Goal: Information Seeking & Learning: Compare options

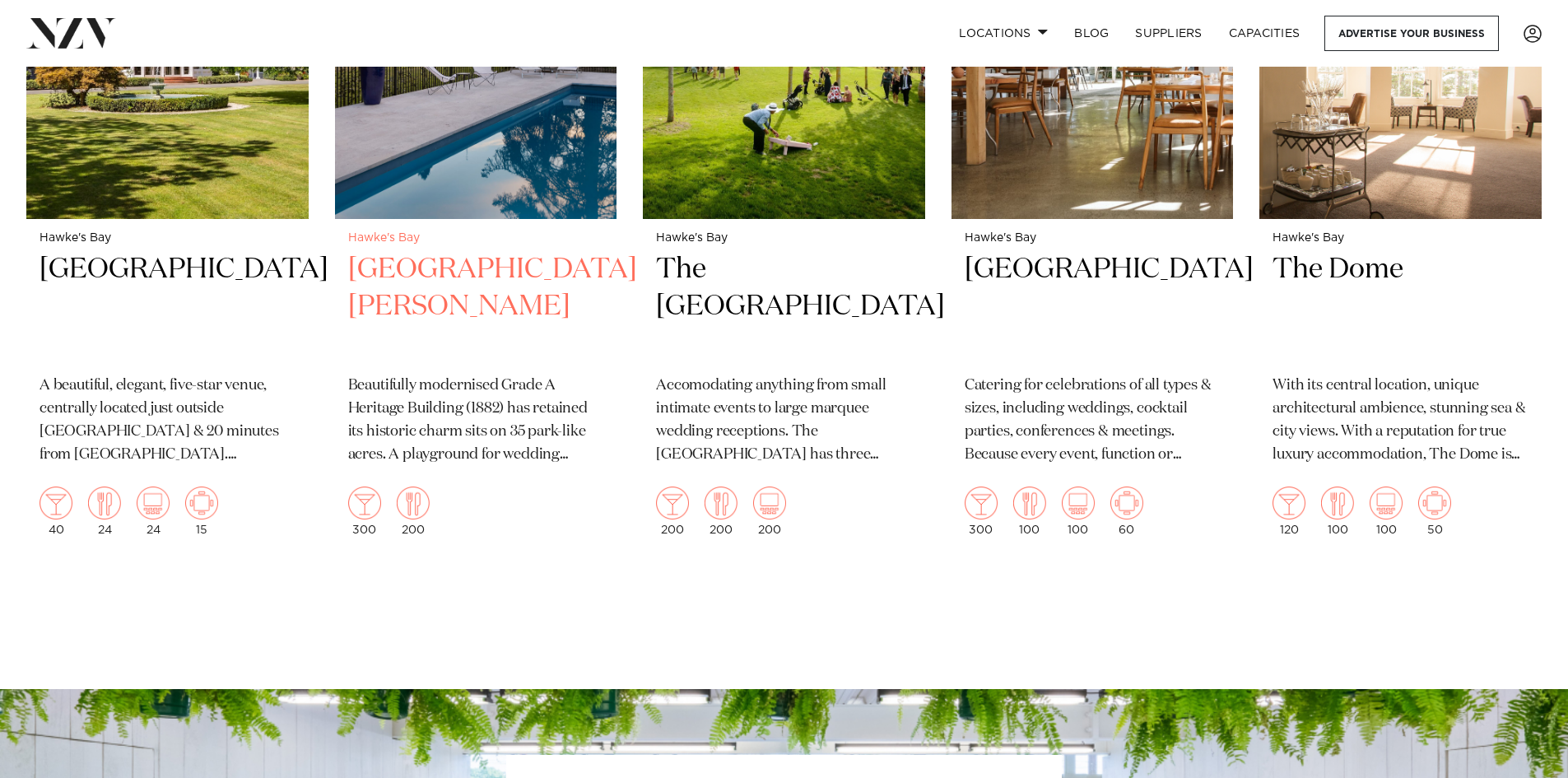
scroll to position [2305, 0]
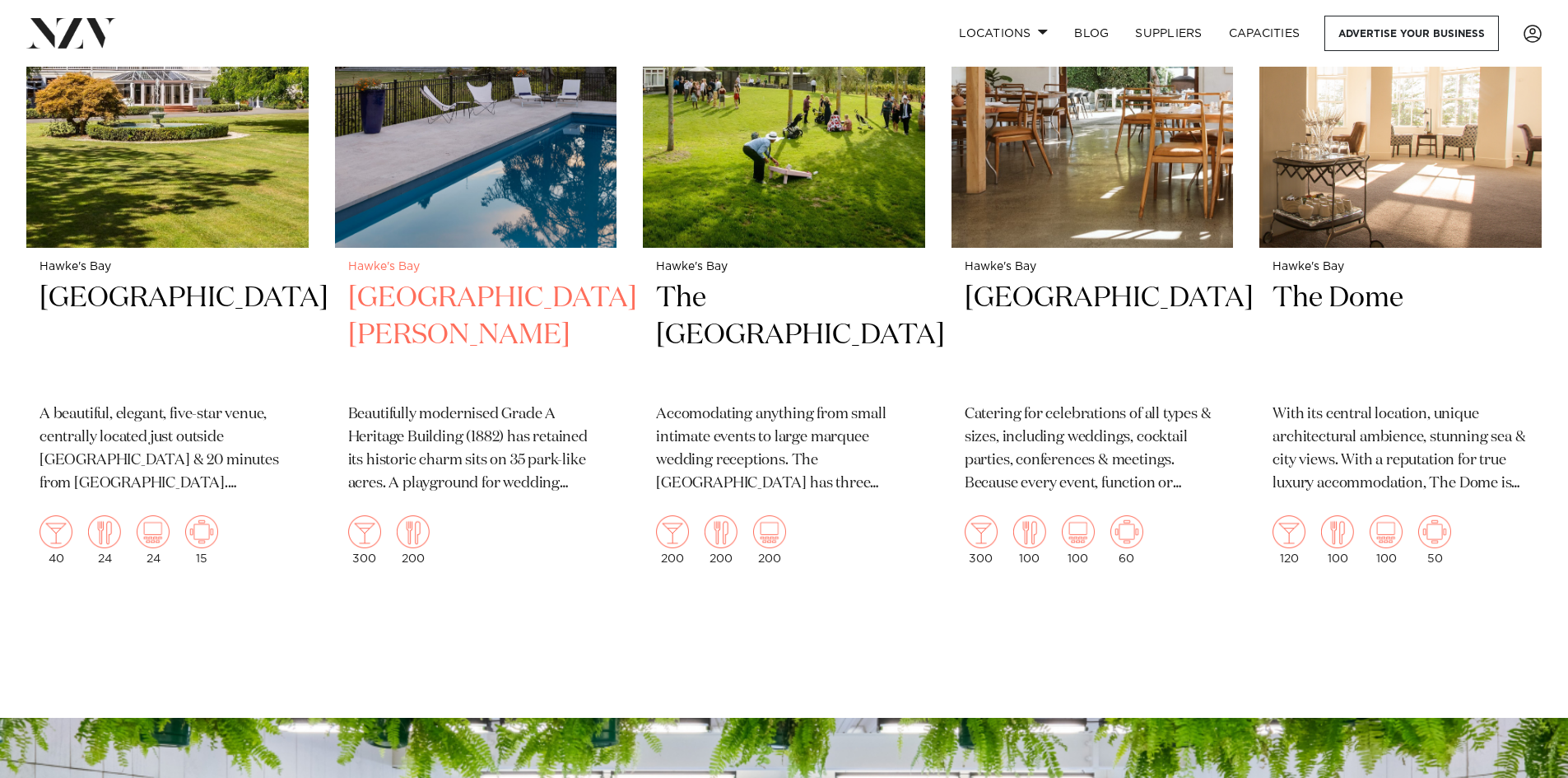
click at [437, 280] on h2 "Mt Vernon Villa" at bounding box center [476, 335] width 256 height 111
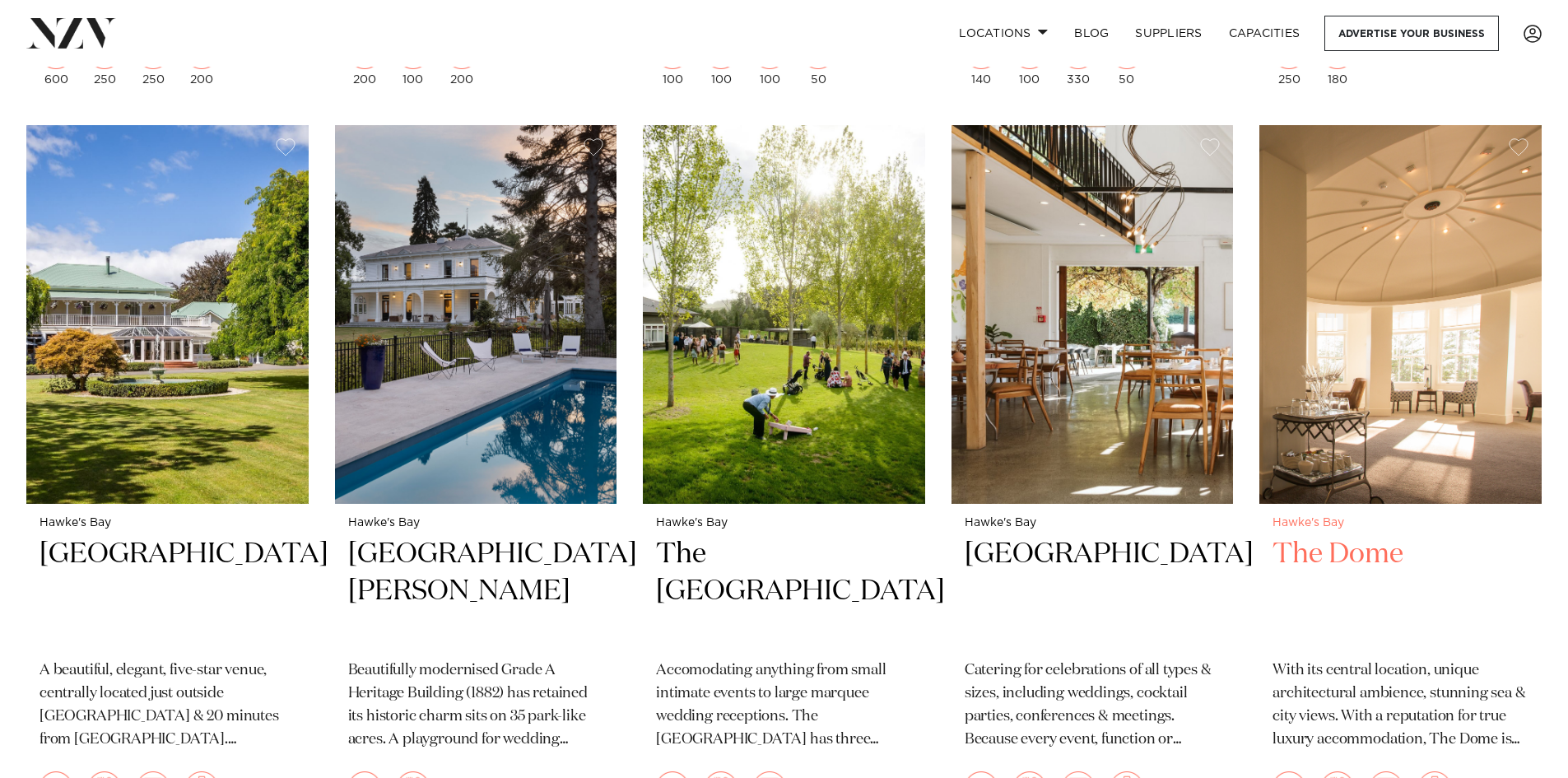
scroll to position [2223, 0]
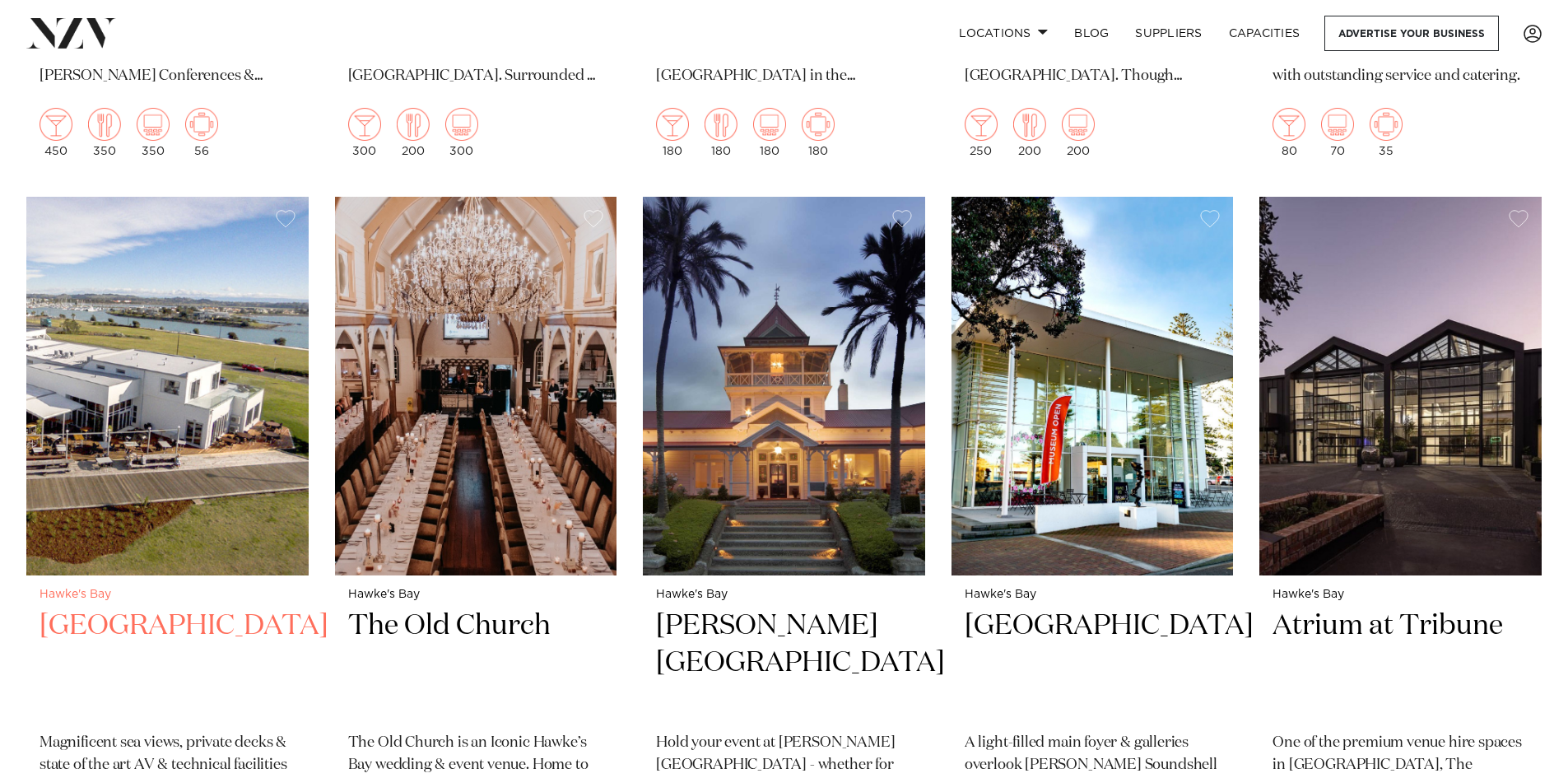
click at [170, 576] on div "Hawke's Bay East Pier Hotel Magnificent sea views, private decks & state of the…" at bounding box center [167, 740] width 283 height 331
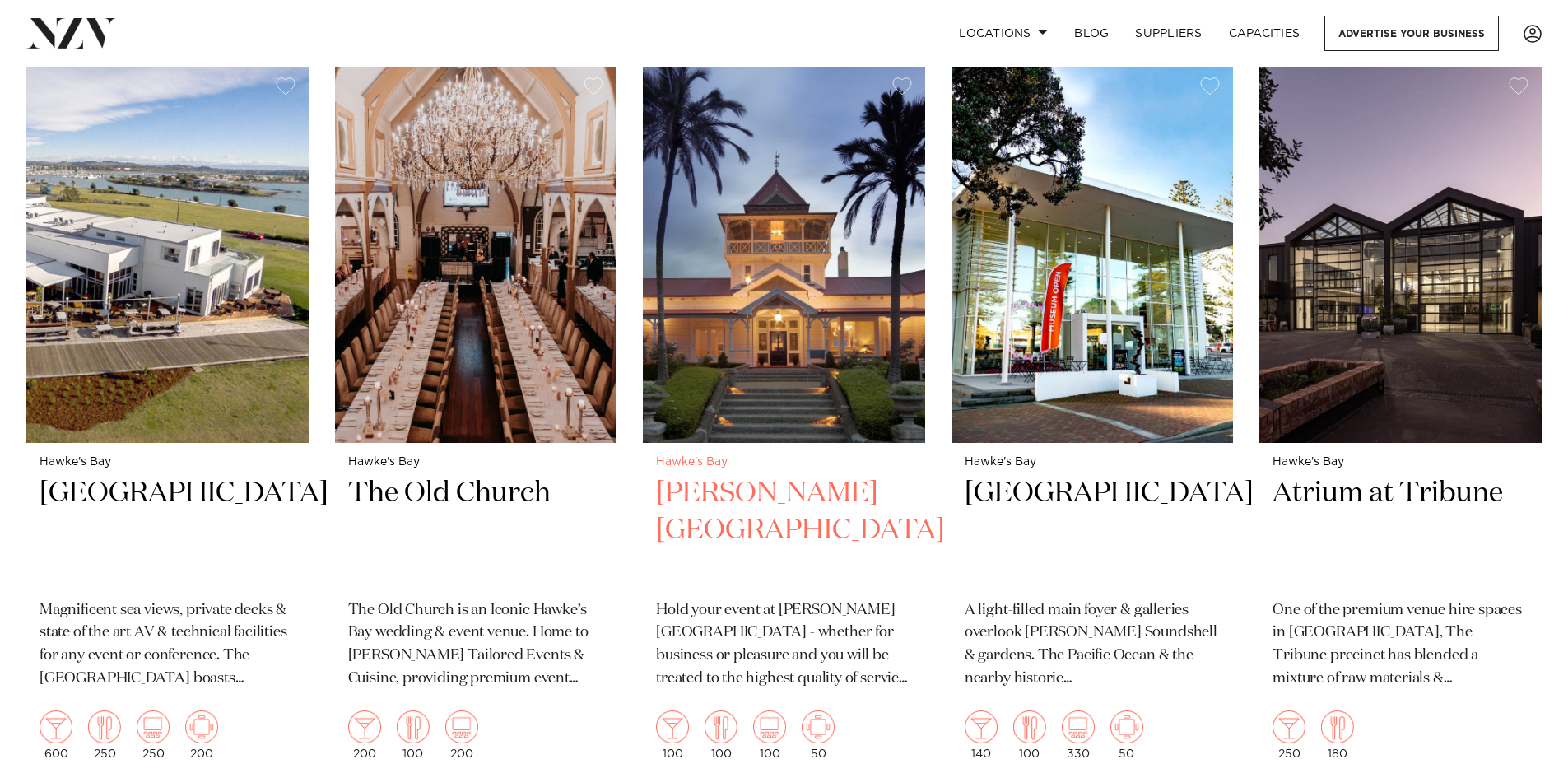
scroll to position [1400, 0]
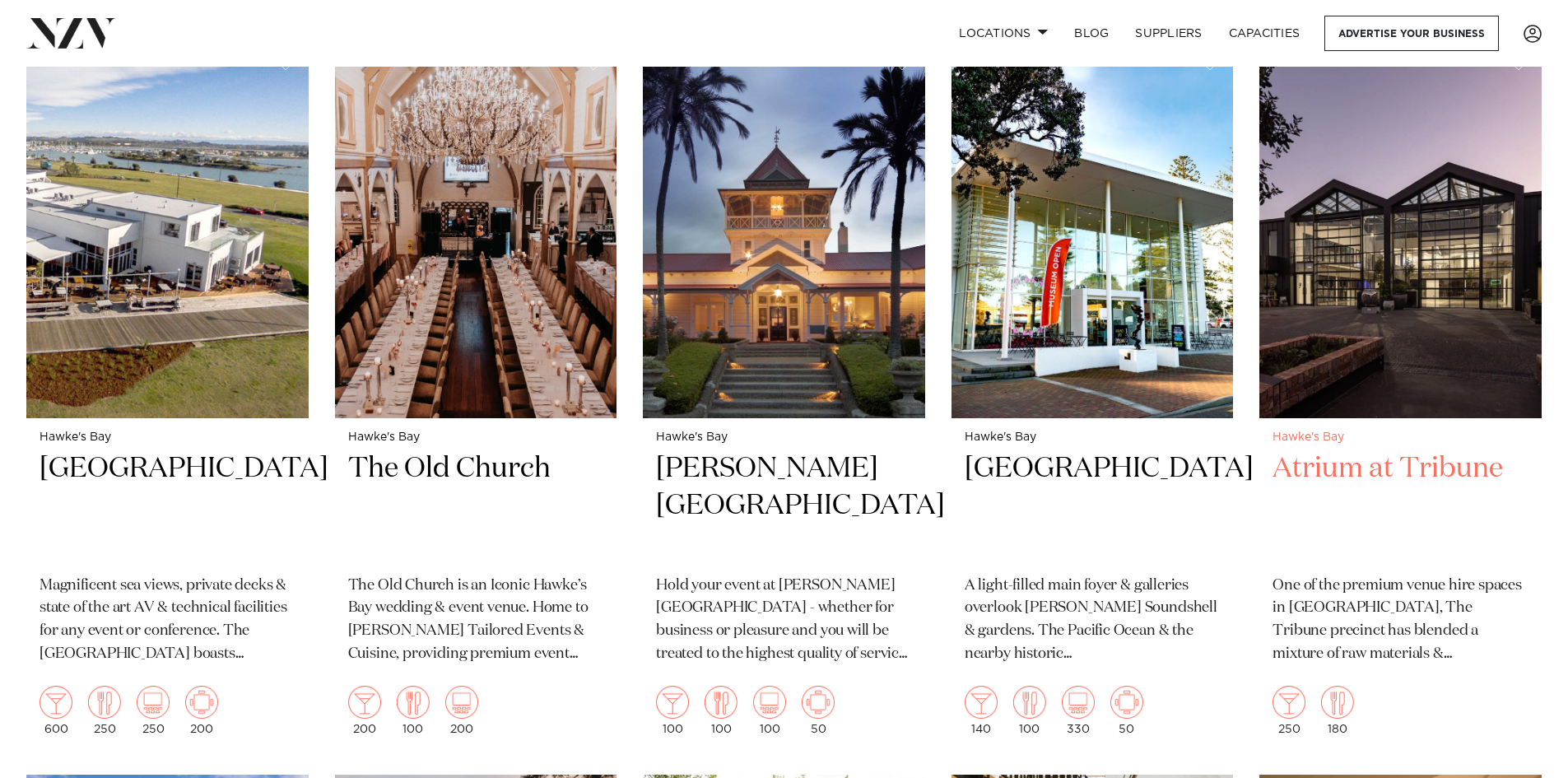
click at [1441, 450] on h2 "Atrium at Tribune" at bounding box center [1401, 505] width 256 height 111
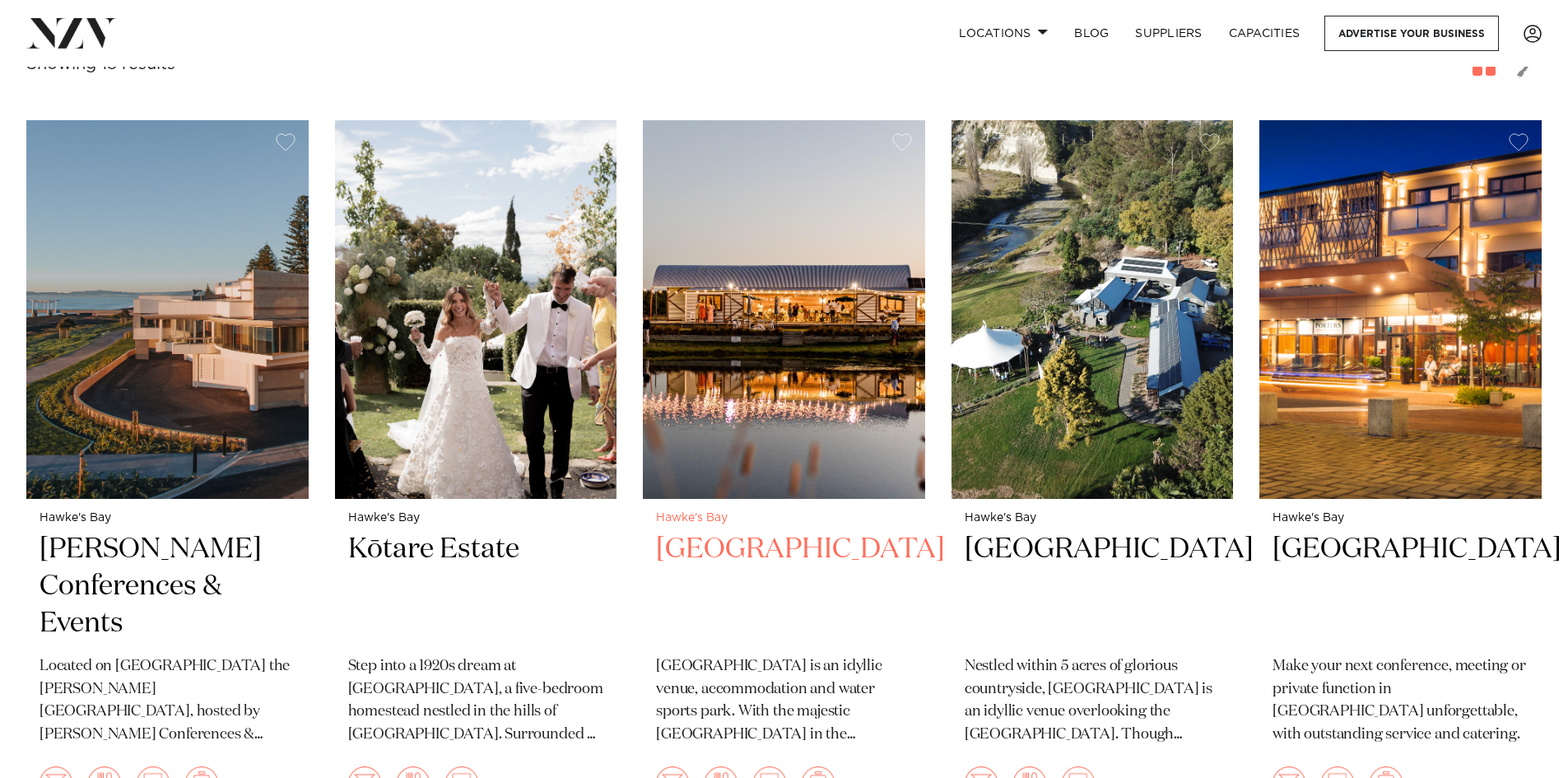
scroll to position [655, 0]
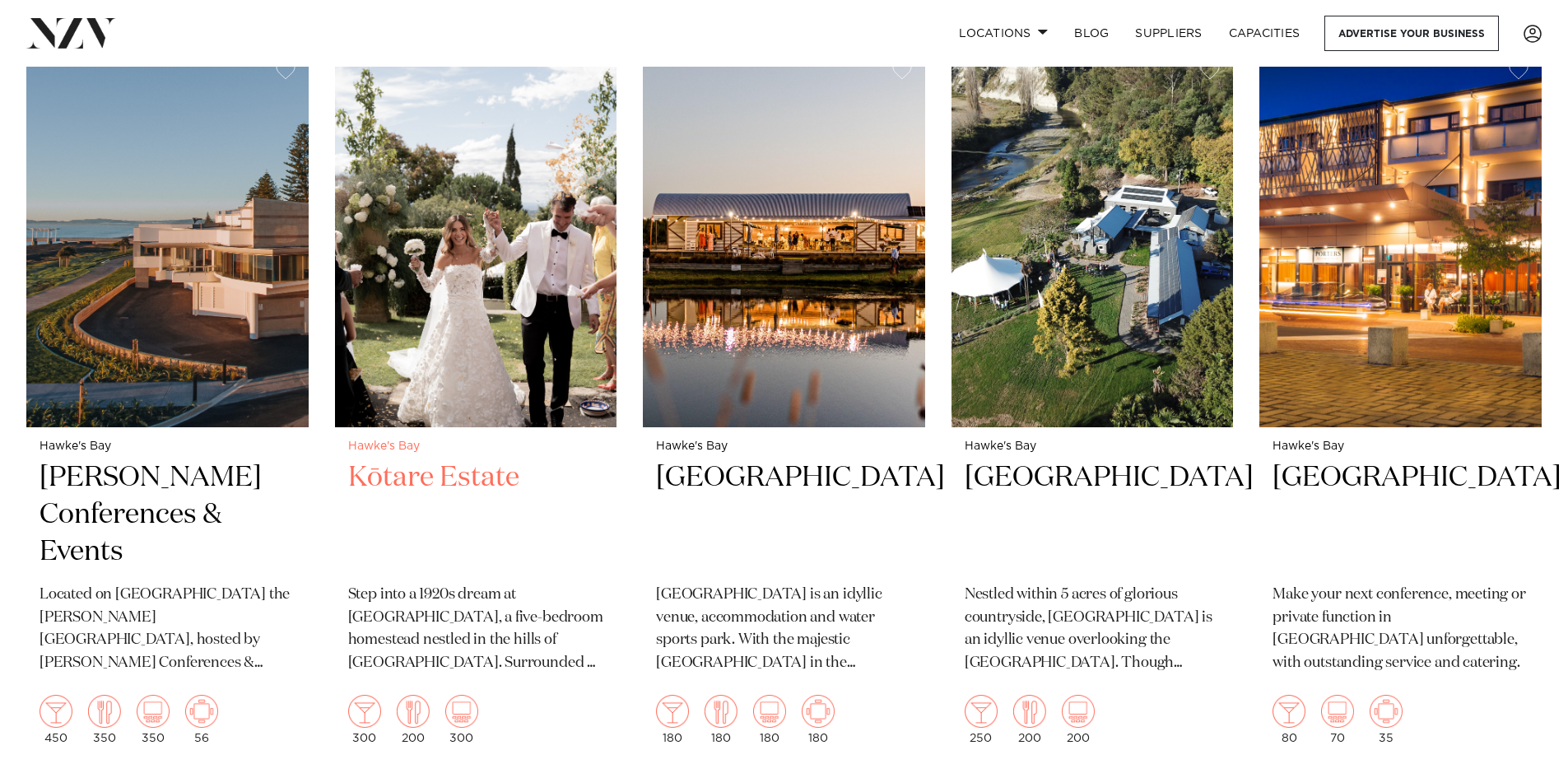
click at [439, 460] on h2 "Kōtare Estate" at bounding box center [476, 515] width 256 height 111
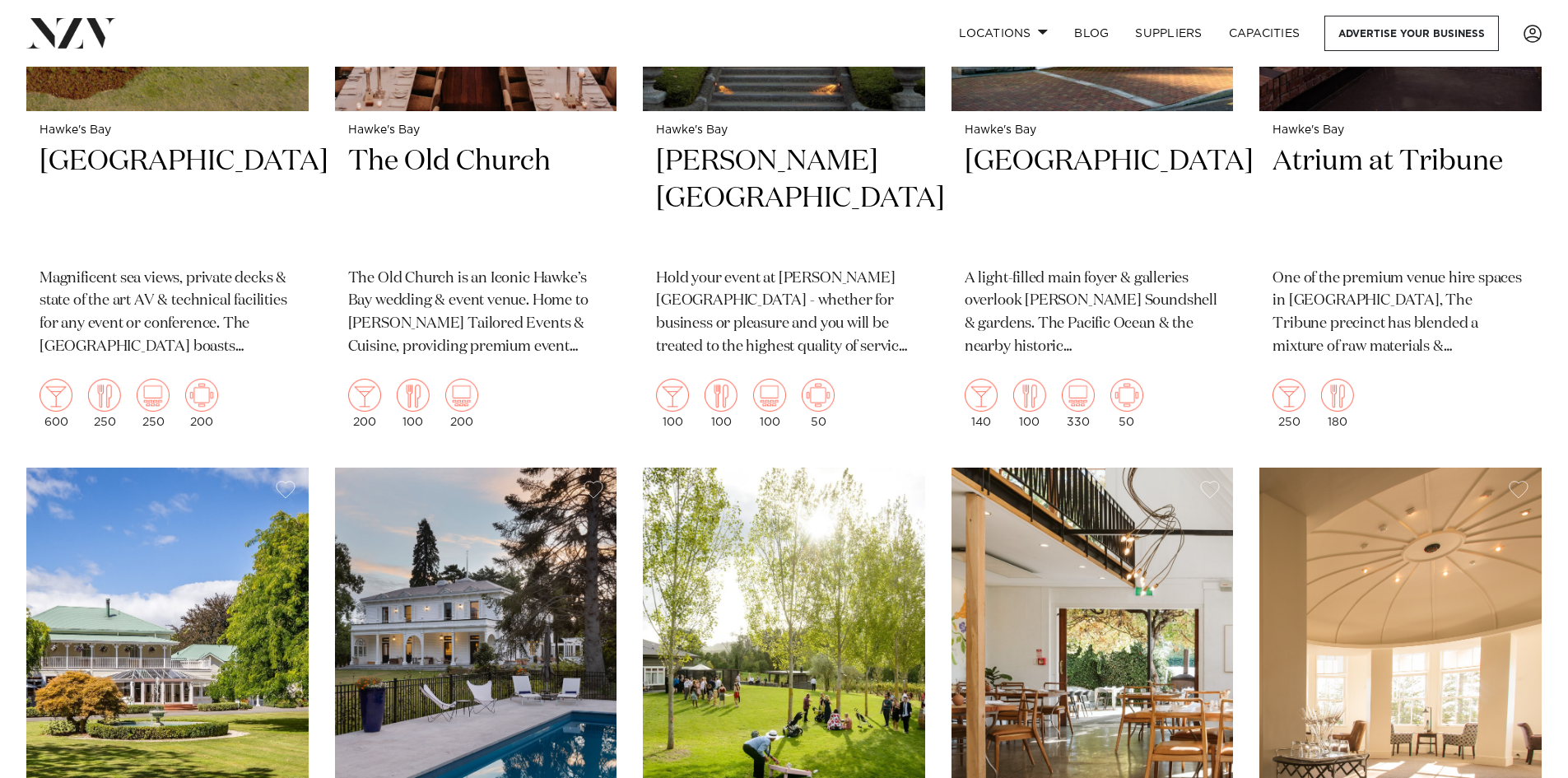
scroll to position [2138, 0]
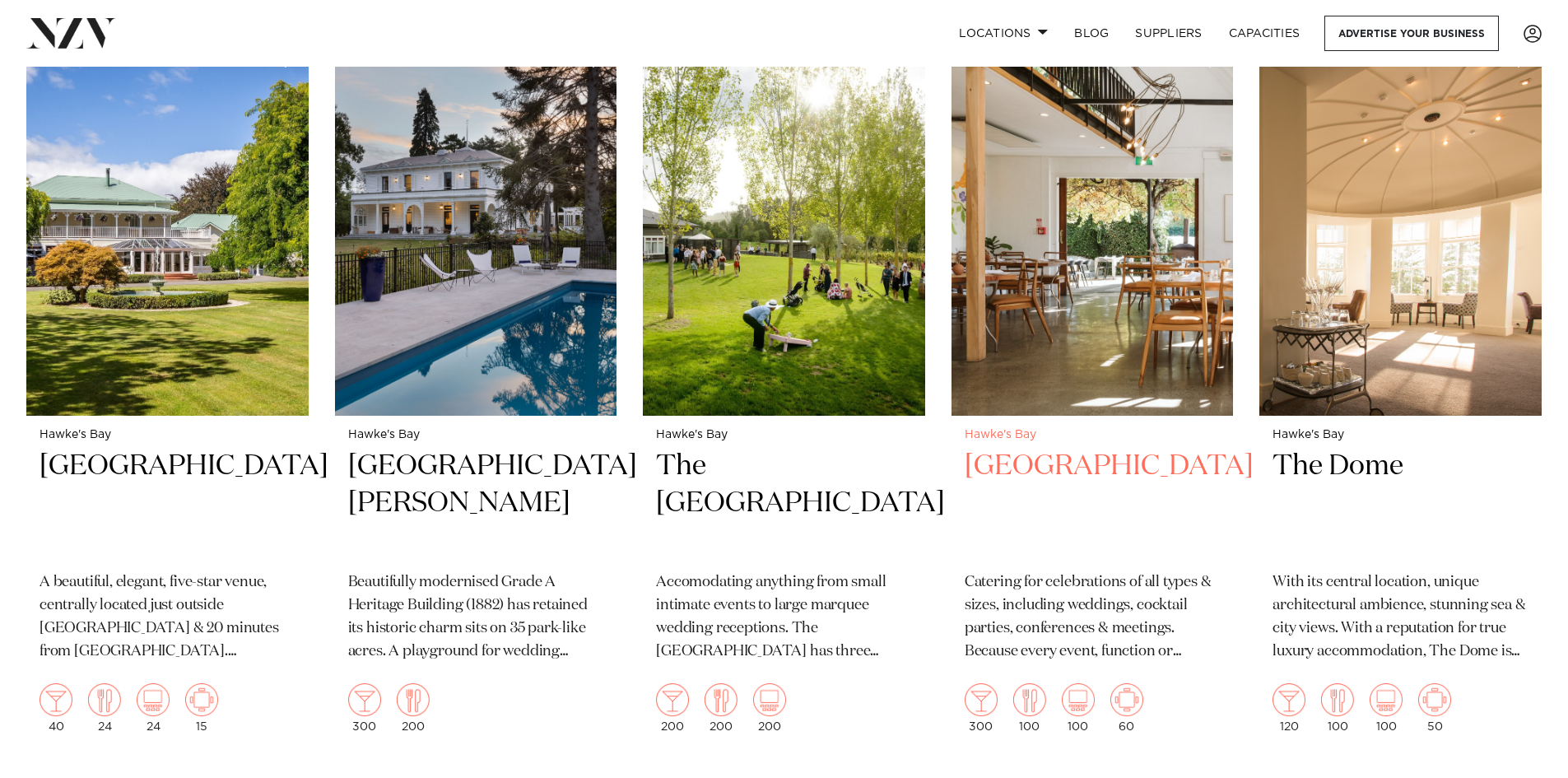
click at [1064, 453] on h2 "[GEOGRAPHIC_DATA]" at bounding box center [1093, 503] width 256 height 111
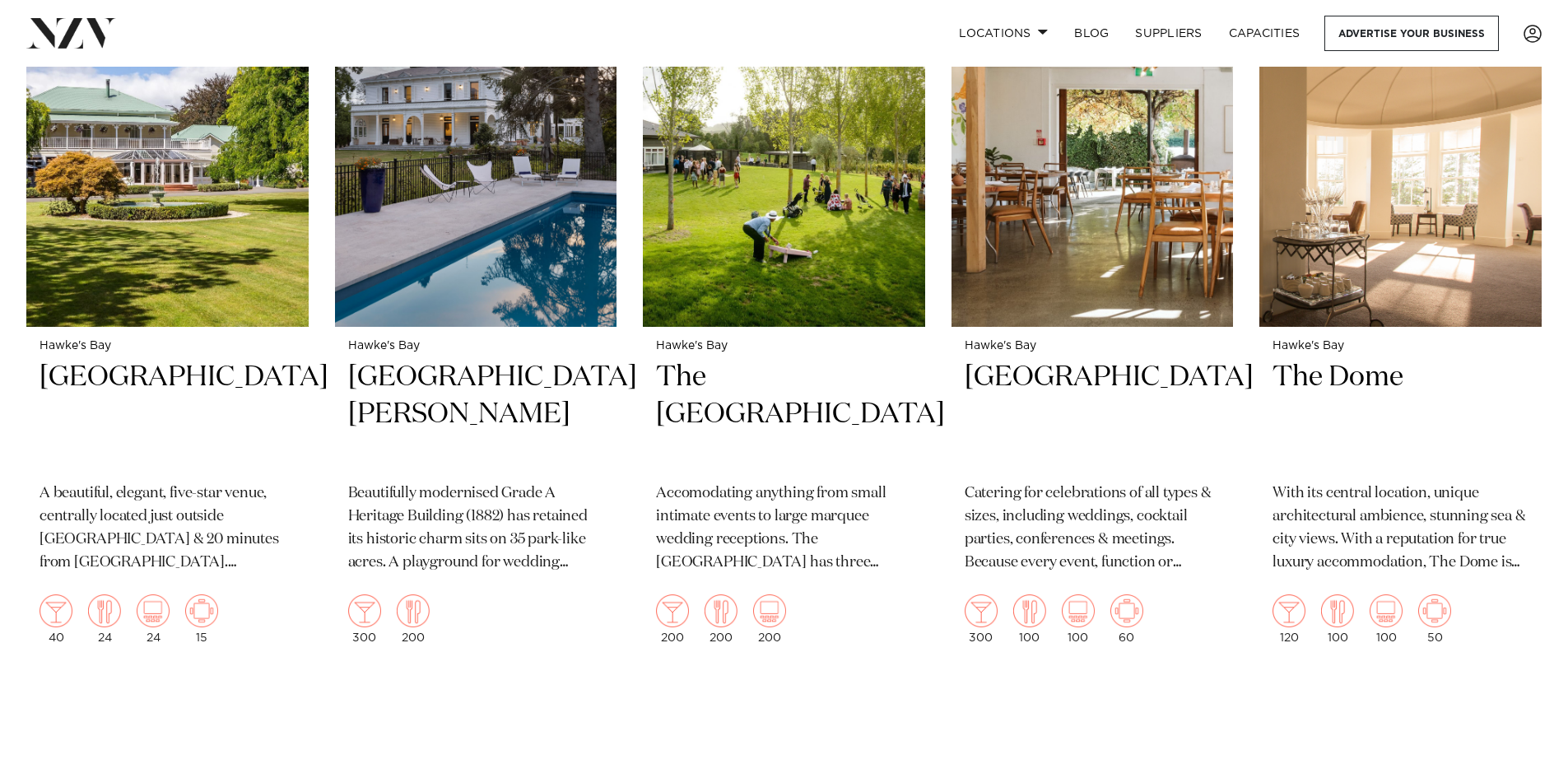
scroll to position [2220, 0]
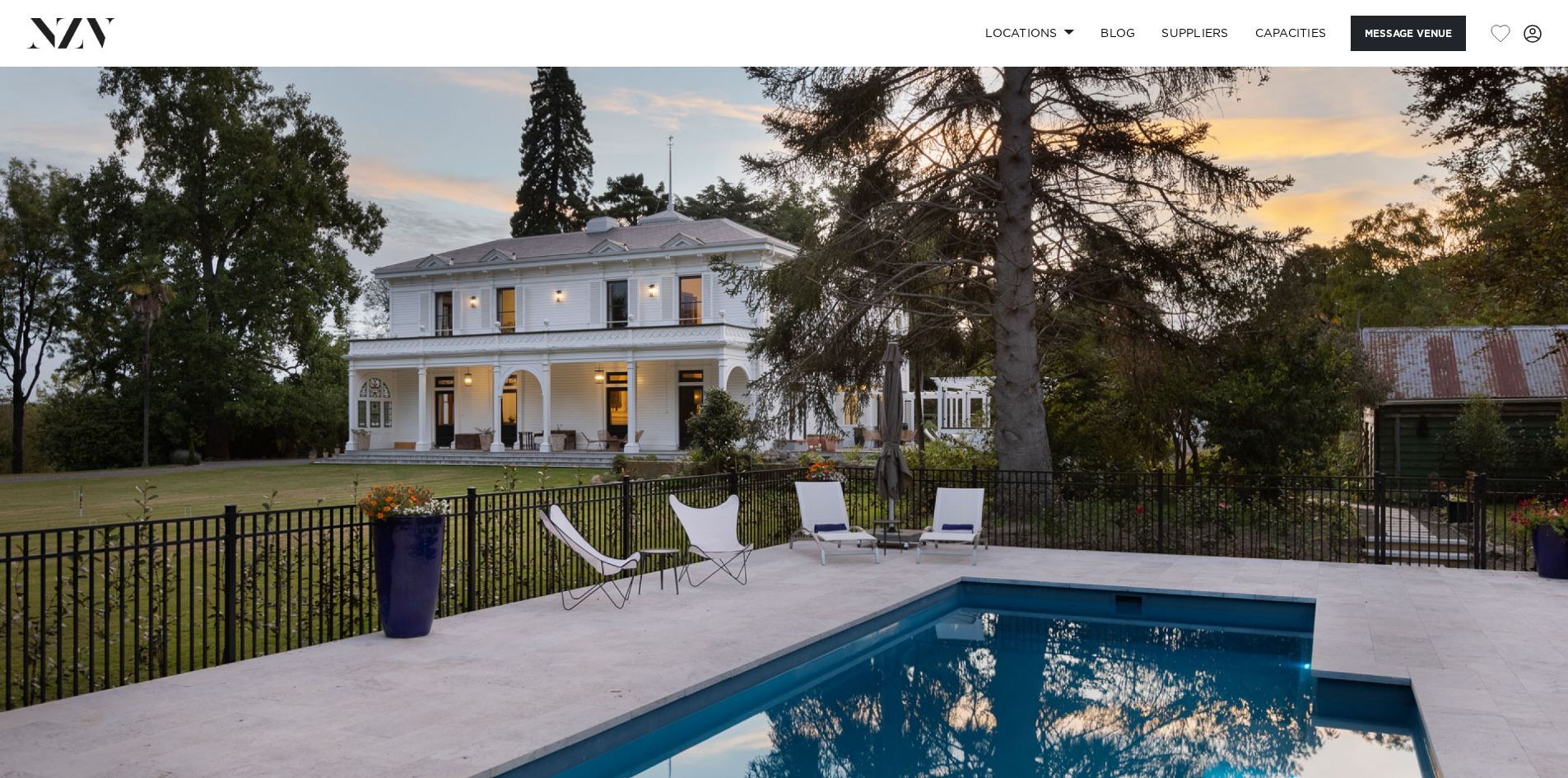
scroll to position [494, 0]
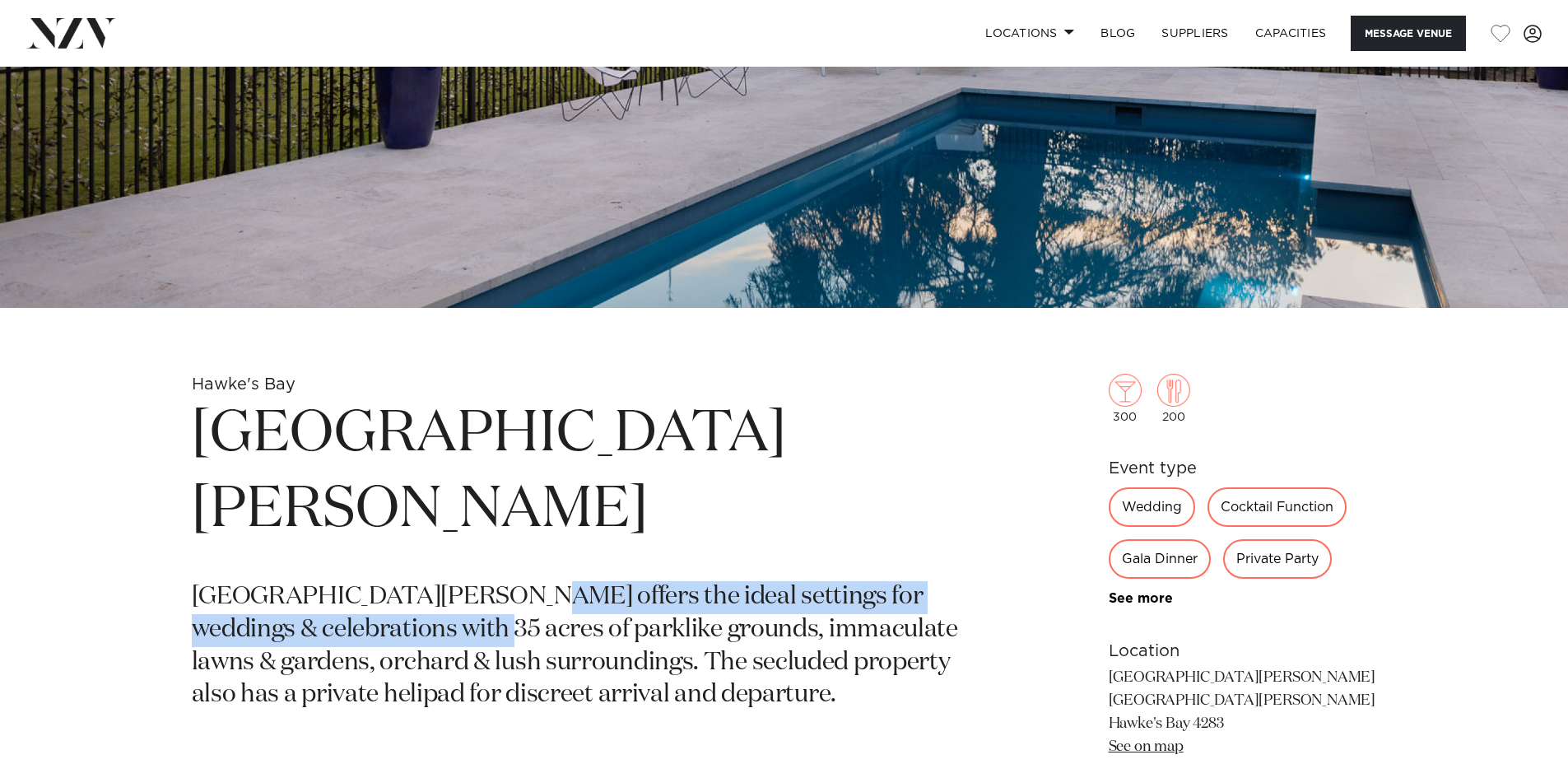
drag, startPoint x: 350, startPoint y: 543, endPoint x: 467, endPoint y: 519, distance: 119.4
click at [467, 581] on p "Mt Vernon Villa offers the ideal settings for weddings & celebrations with 35 a…" at bounding box center [592, 646] width 801 height 132
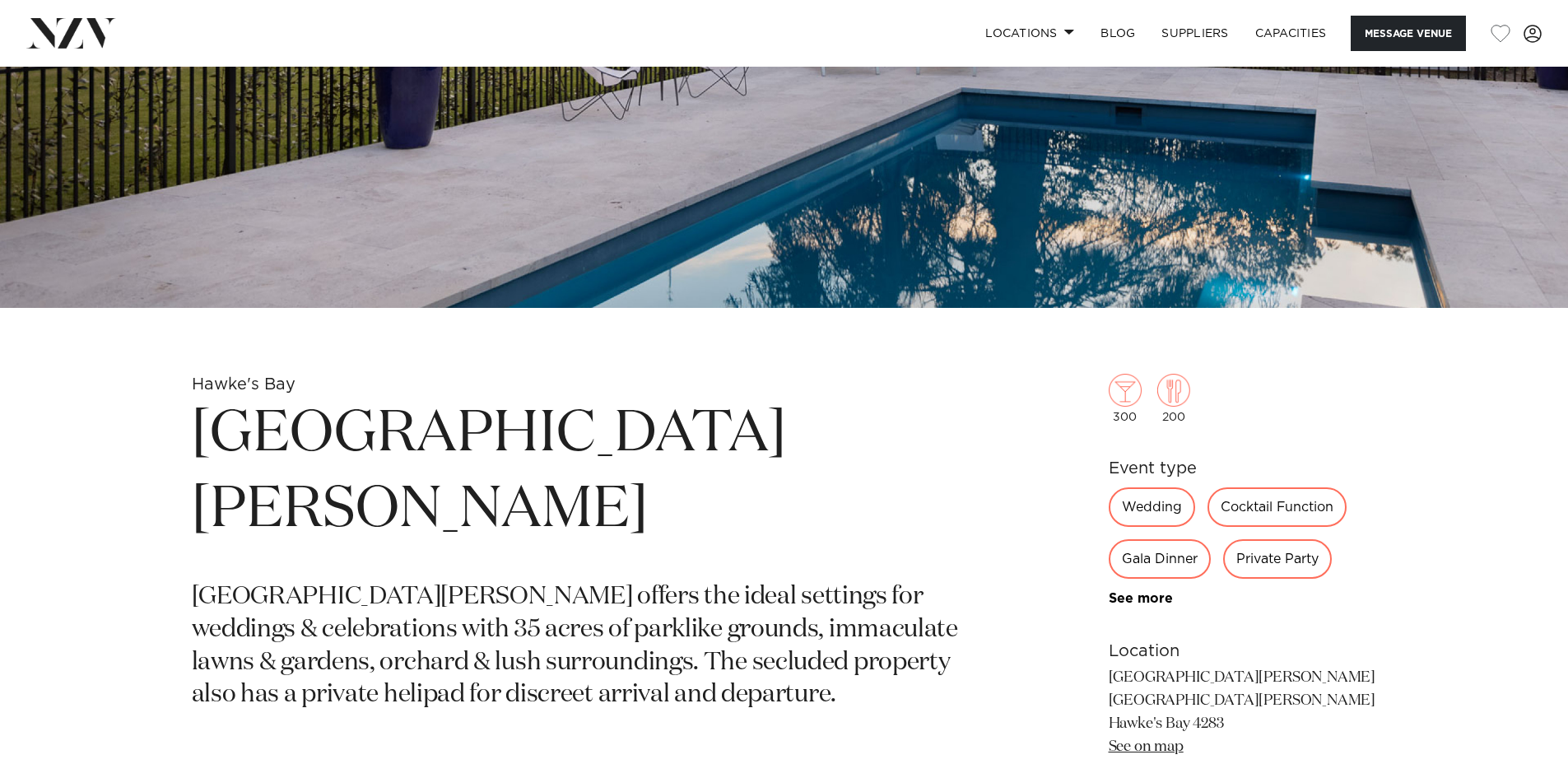
click at [615, 581] on p "Mt Vernon Villa offers the ideal settings for weddings & celebrations with 35 a…" at bounding box center [592, 646] width 801 height 132
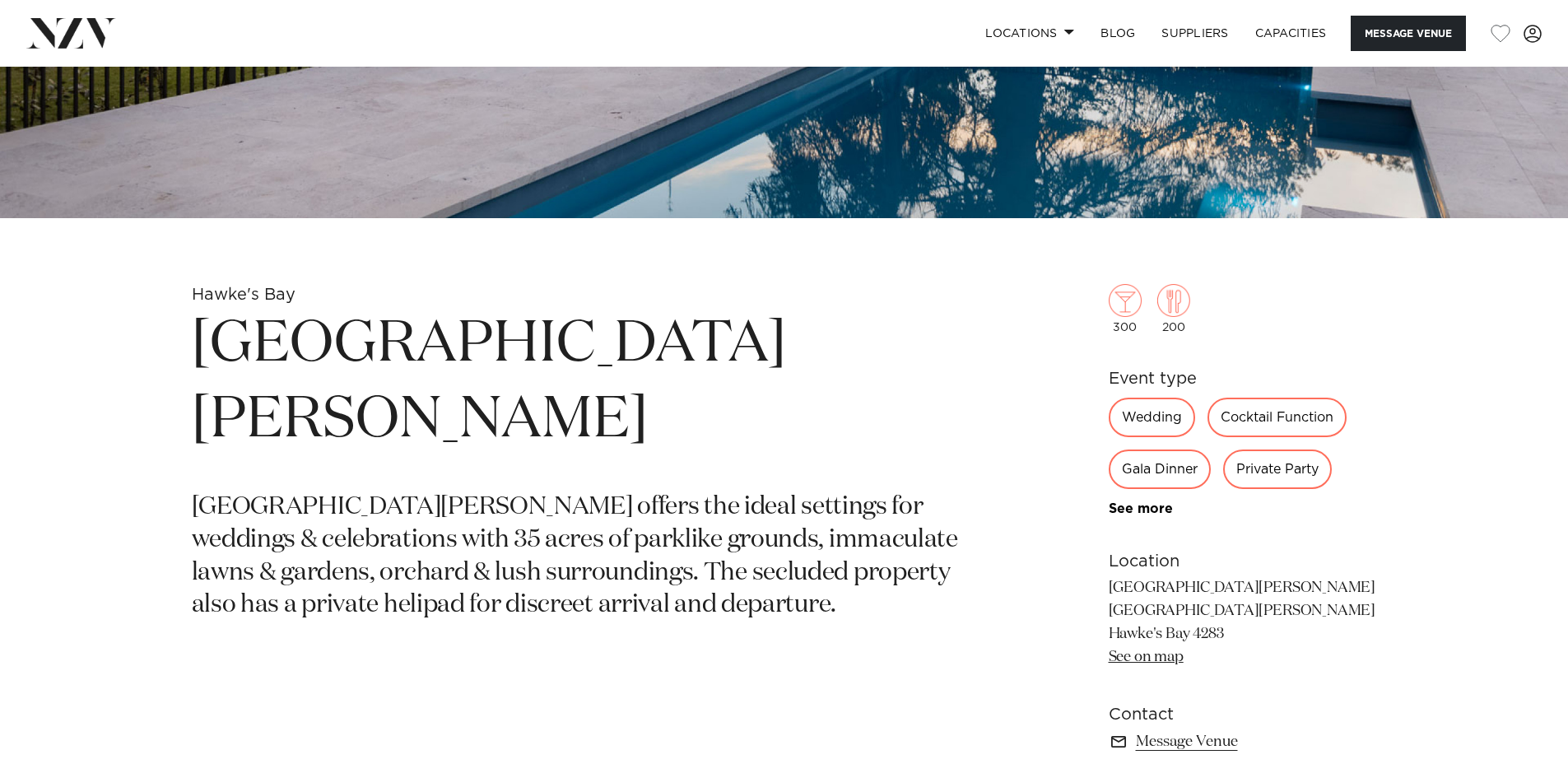
scroll to position [581, 0]
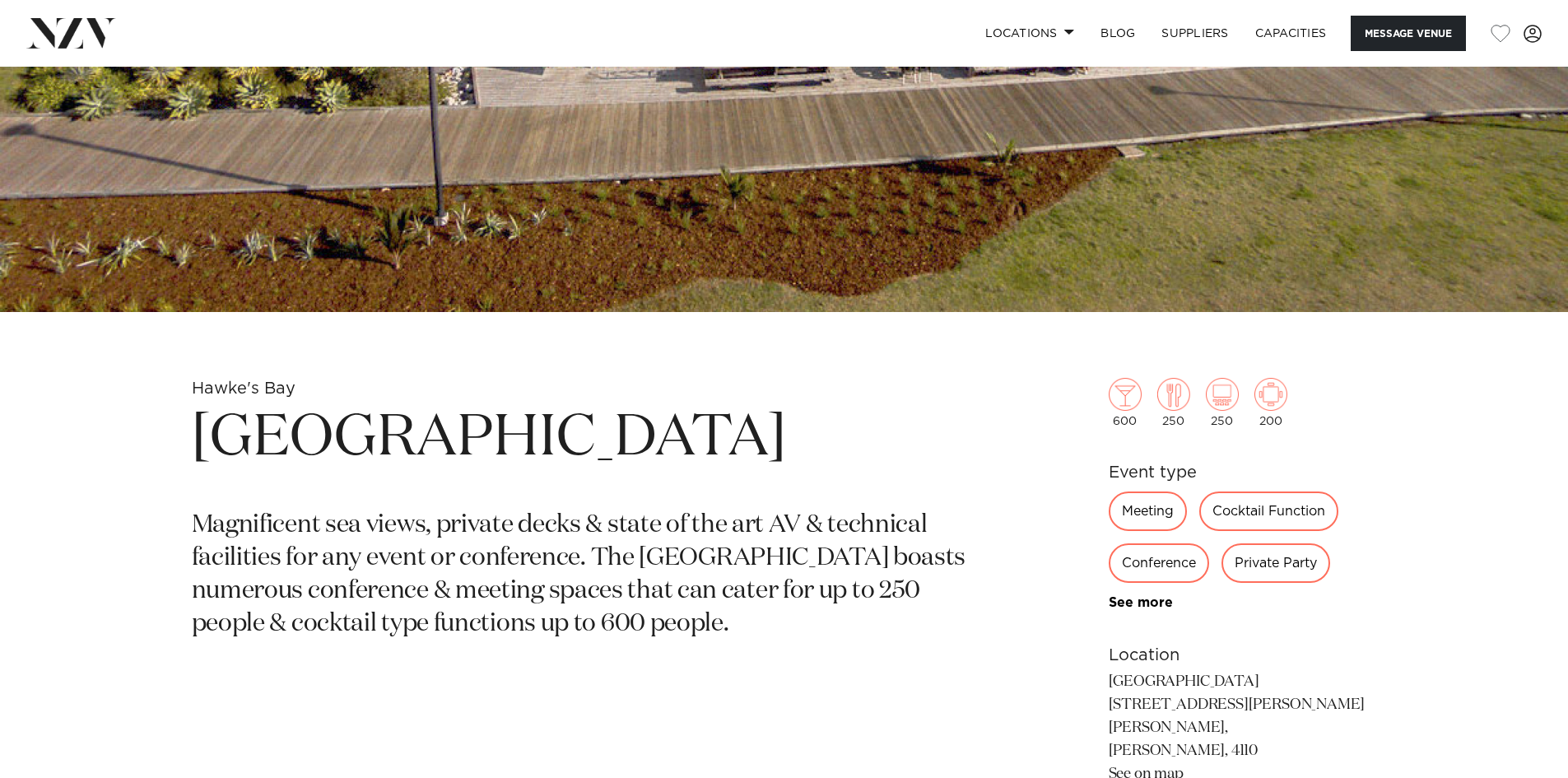
scroll to position [659, 0]
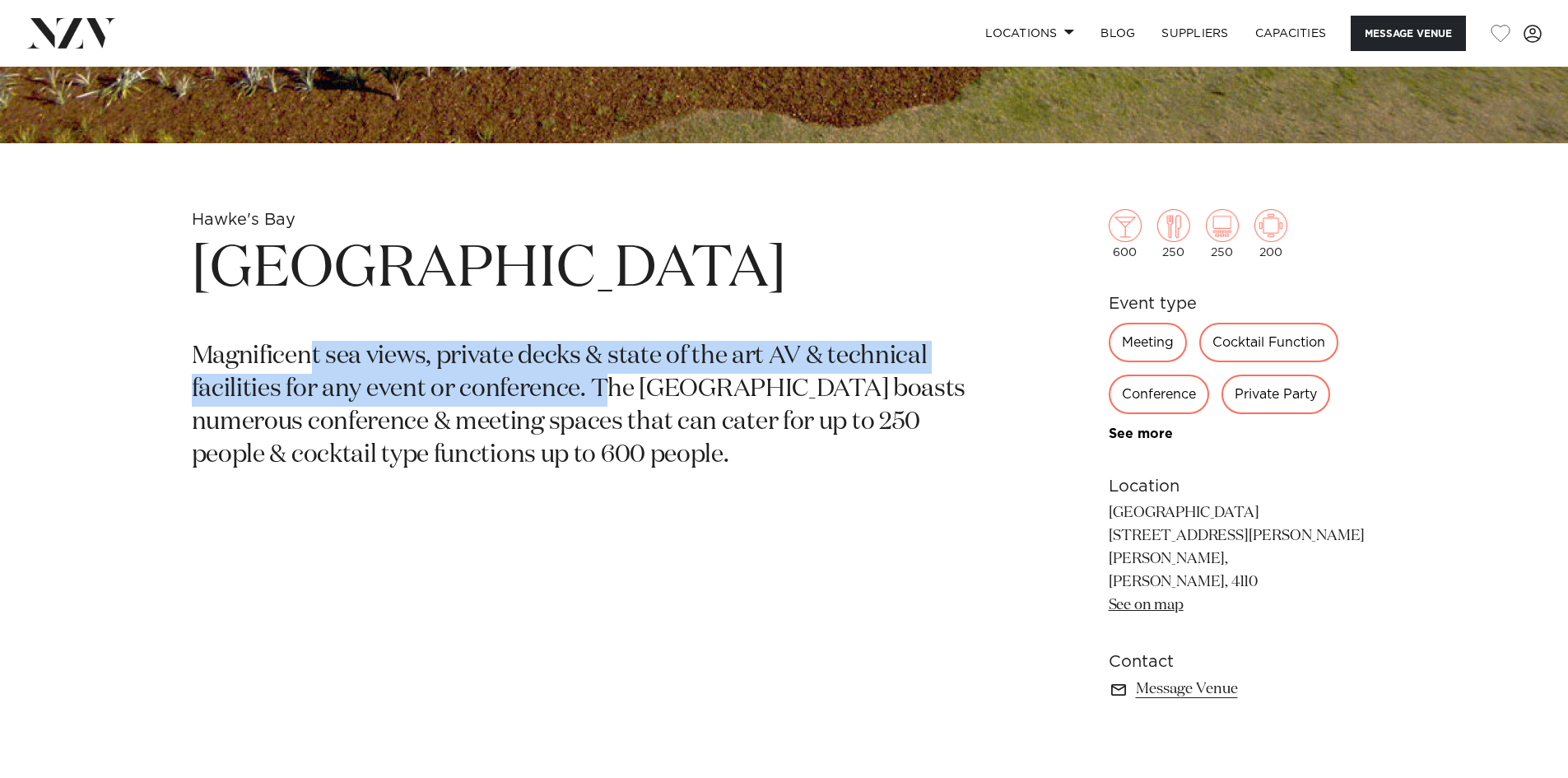
drag, startPoint x: 314, startPoint y: 346, endPoint x: 630, endPoint y: 392, distance: 319.3
click at [619, 394] on p "Magnificent sea views, private decks & state of the art AV & technical faciliti…" at bounding box center [592, 406] width 801 height 132
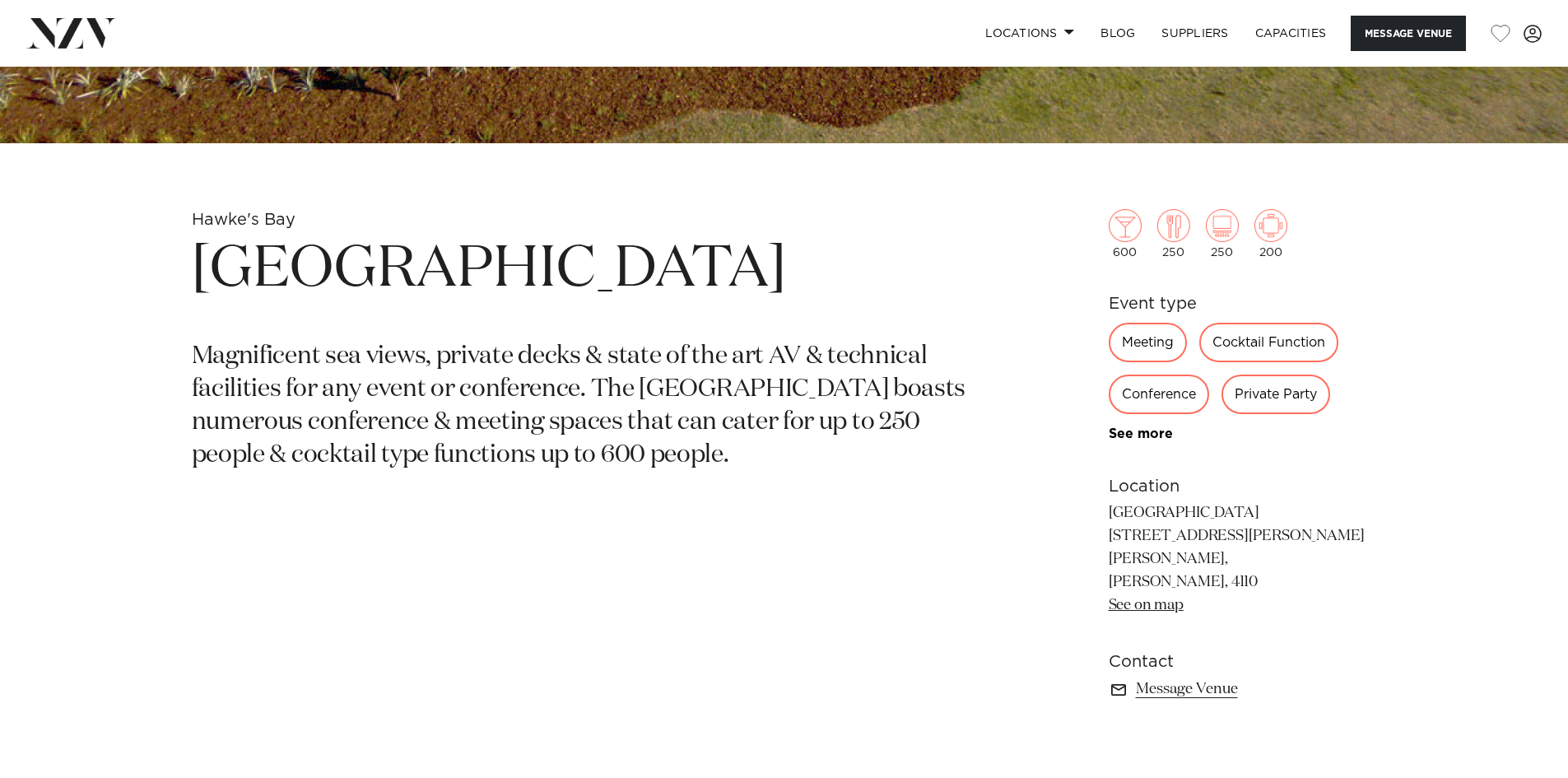
click at [814, 406] on p "Magnificent sea views, private decks & state of the art AV & technical faciliti…" at bounding box center [592, 406] width 801 height 132
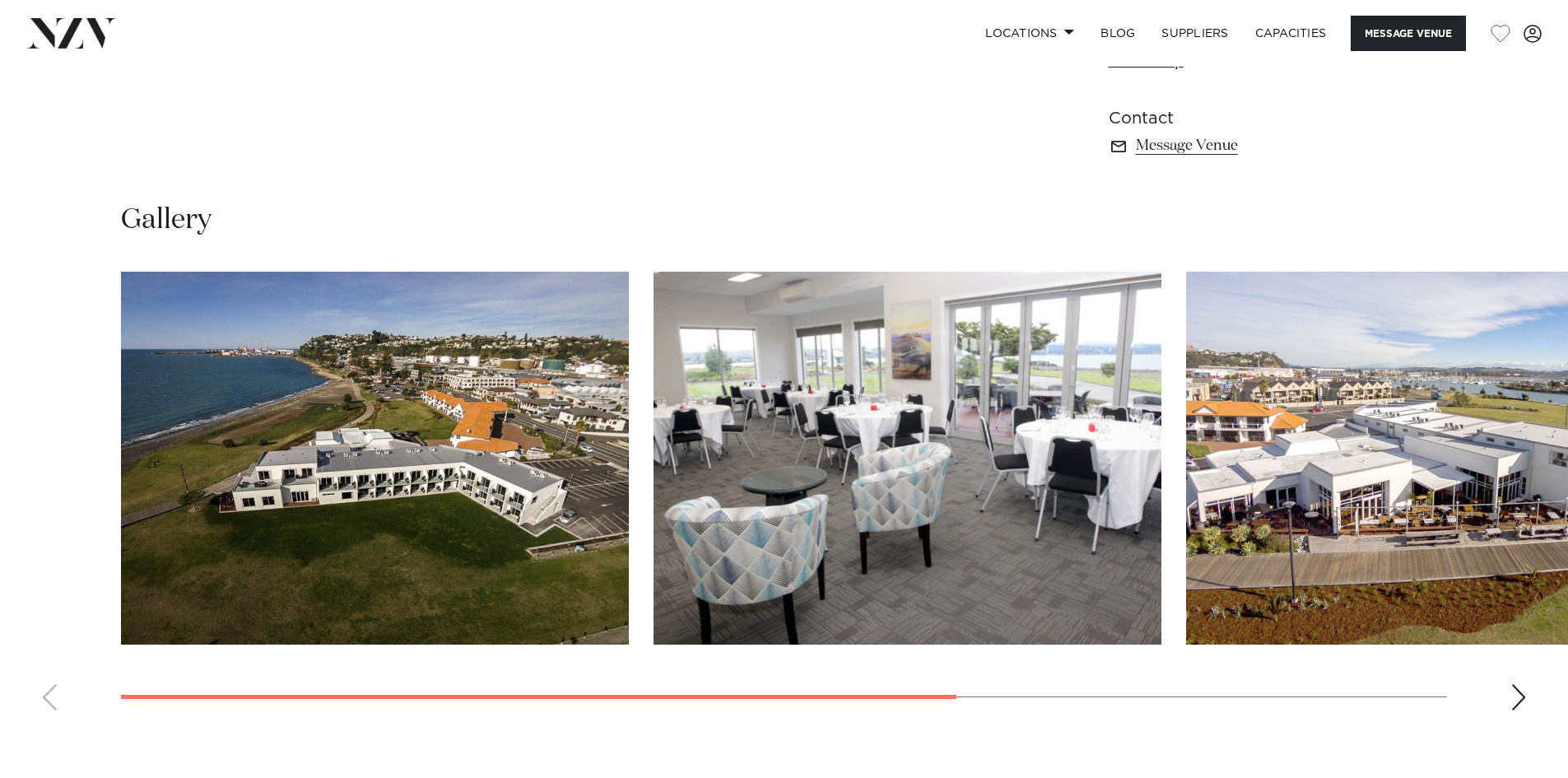
scroll to position [1565, 0]
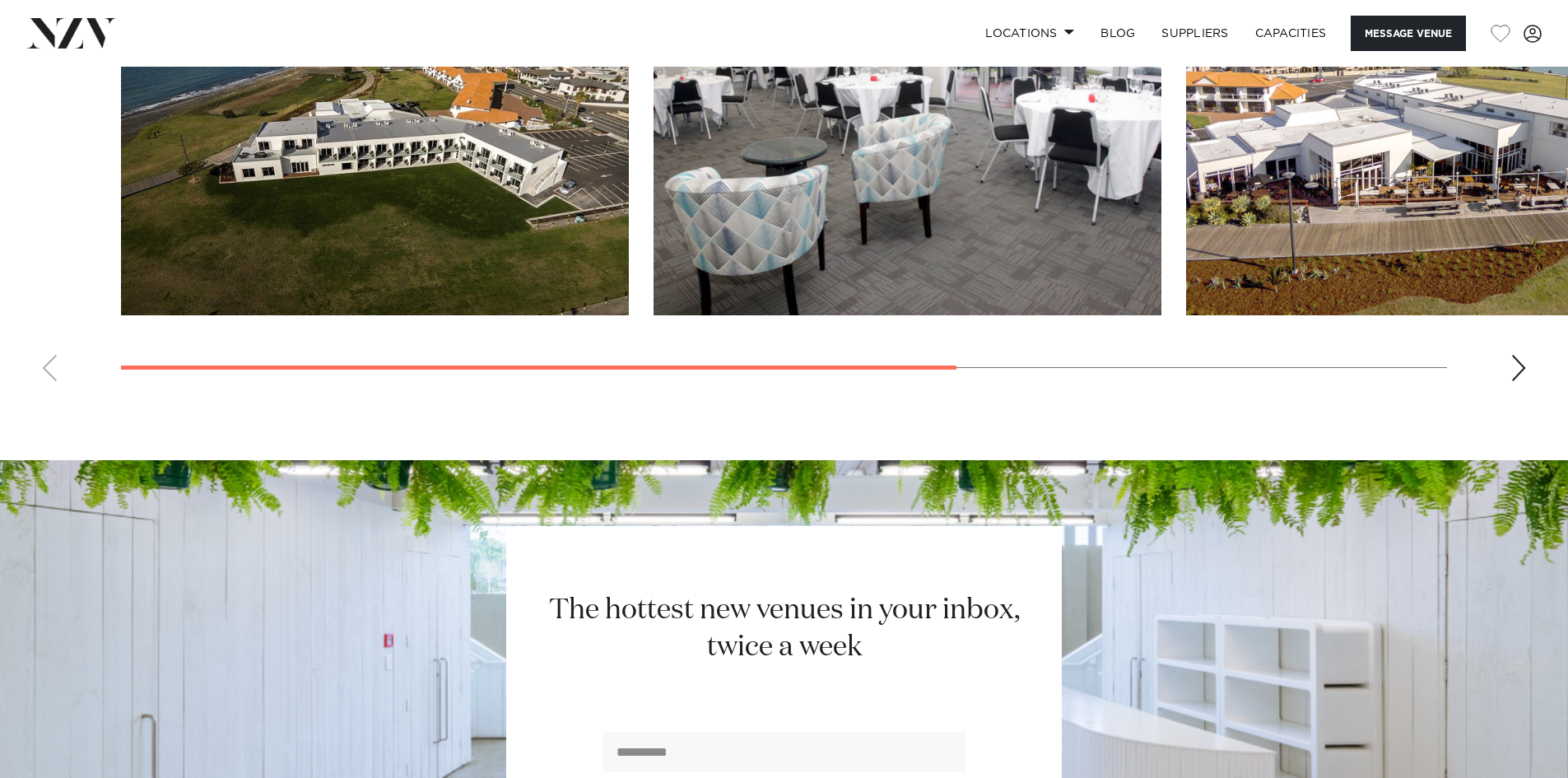
click at [1520, 355] on div "Next slide" at bounding box center [1518, 368] width 17 height 26
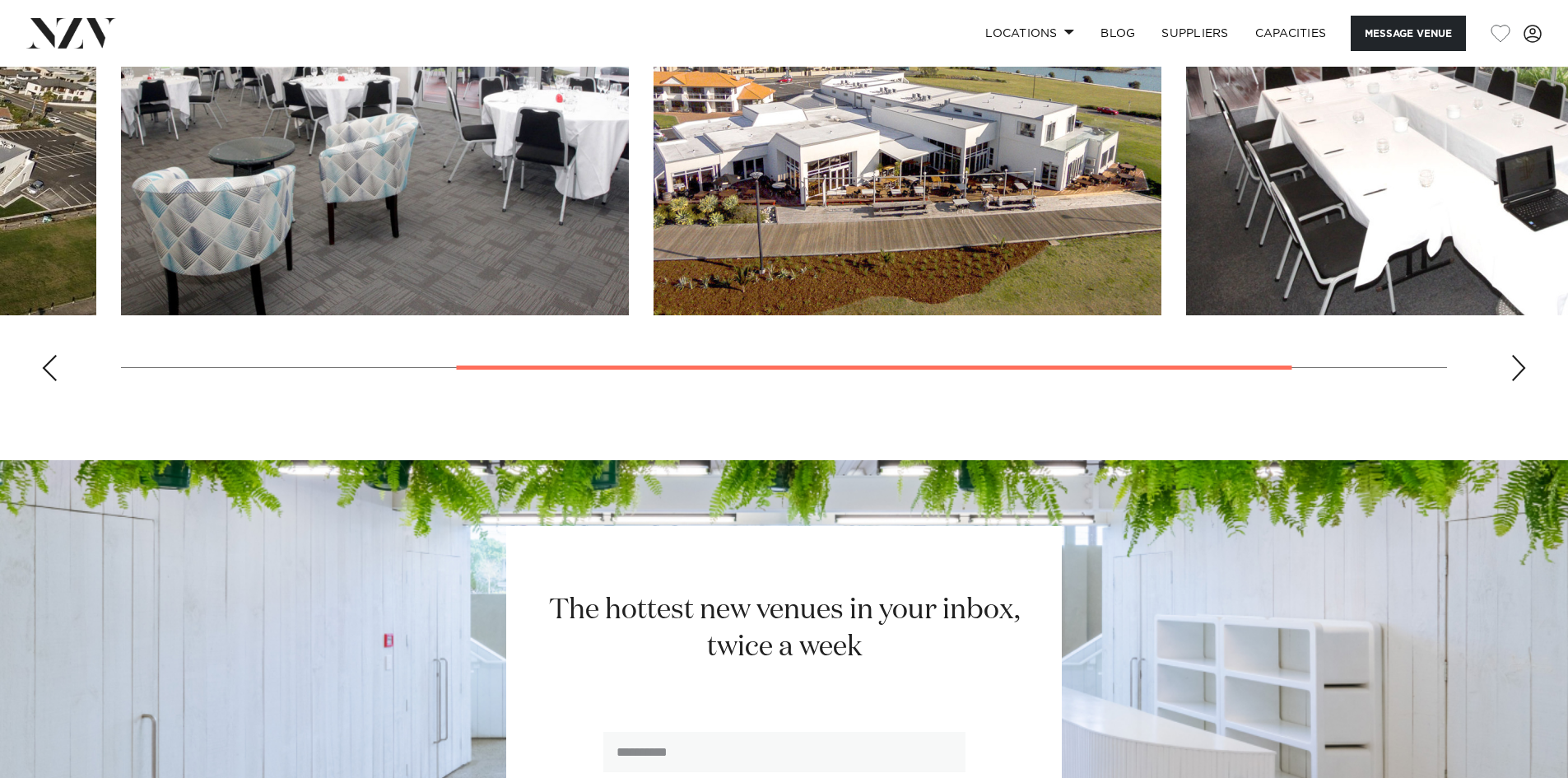
click at [1520, 355] on div "Next slide" at bounding box center [1518, 368] width 17 height 26
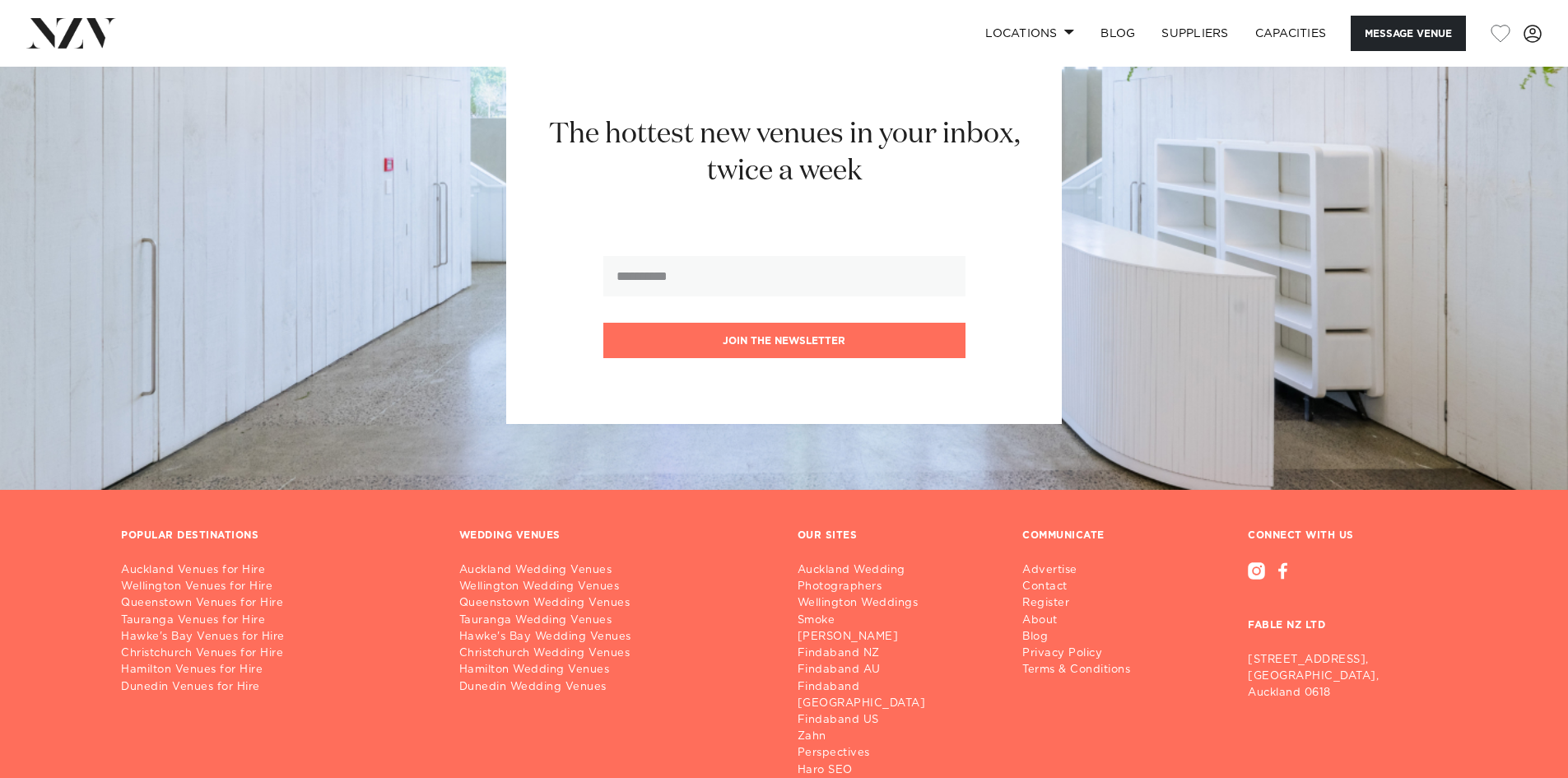
scroll to position [2146, 0]
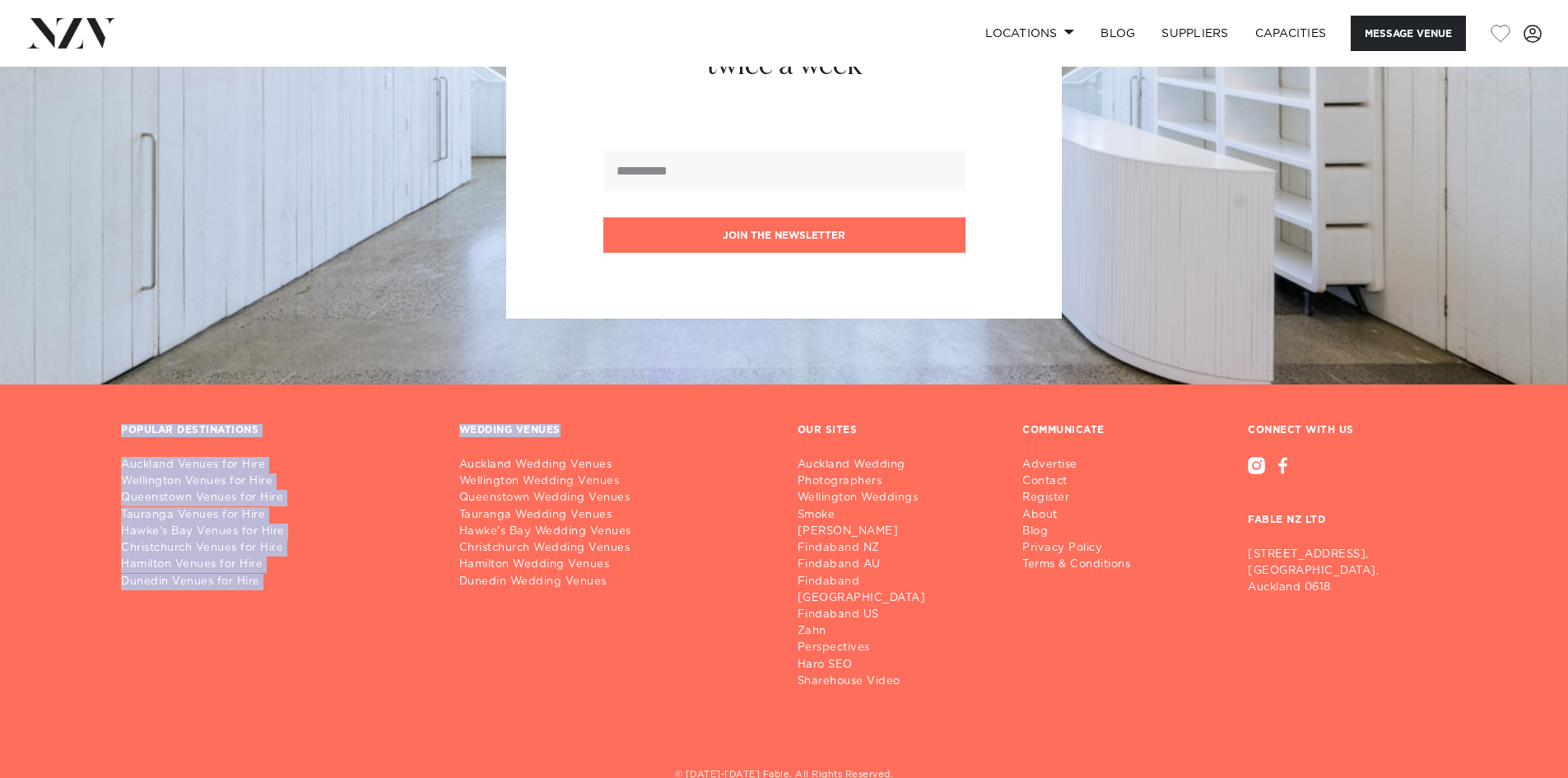
drag, startPoint x: 108, startPoint y: 390, endPoint x: 635, endPoint y: 407, distance: 527.3
click at [603, 406] on footer "POPULAR DESTINATIONS Auckland Venues for Hire Wellington Venues for Hire Queens…" at bounding box center [784, 600] width 1568 height 432
click at [647, 424] on div "WEDDING VENUES" at bounding box center [616, 430] width 312 height 13
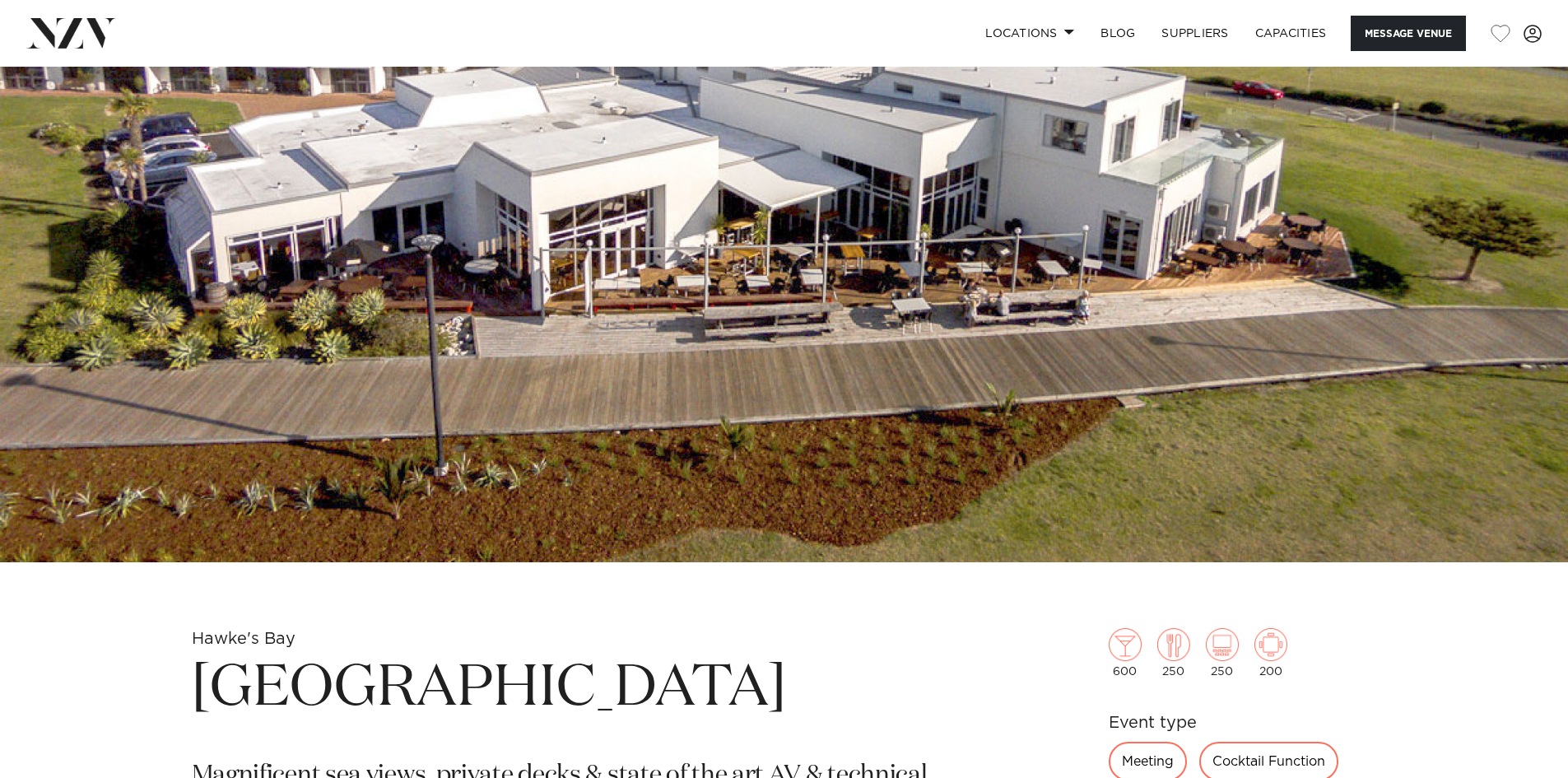
scroll to position [169, 0]
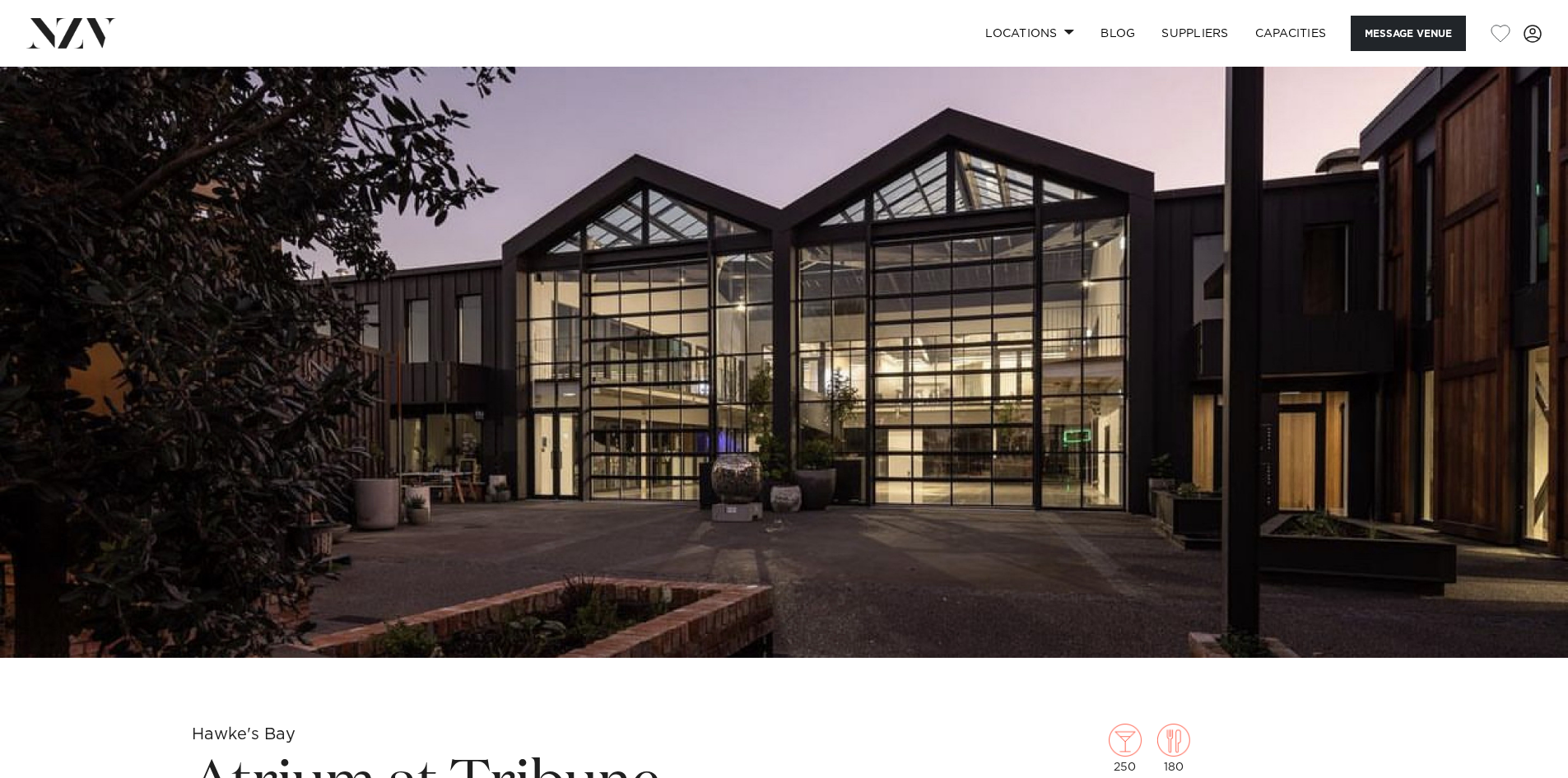
scroll to position [82, 0]
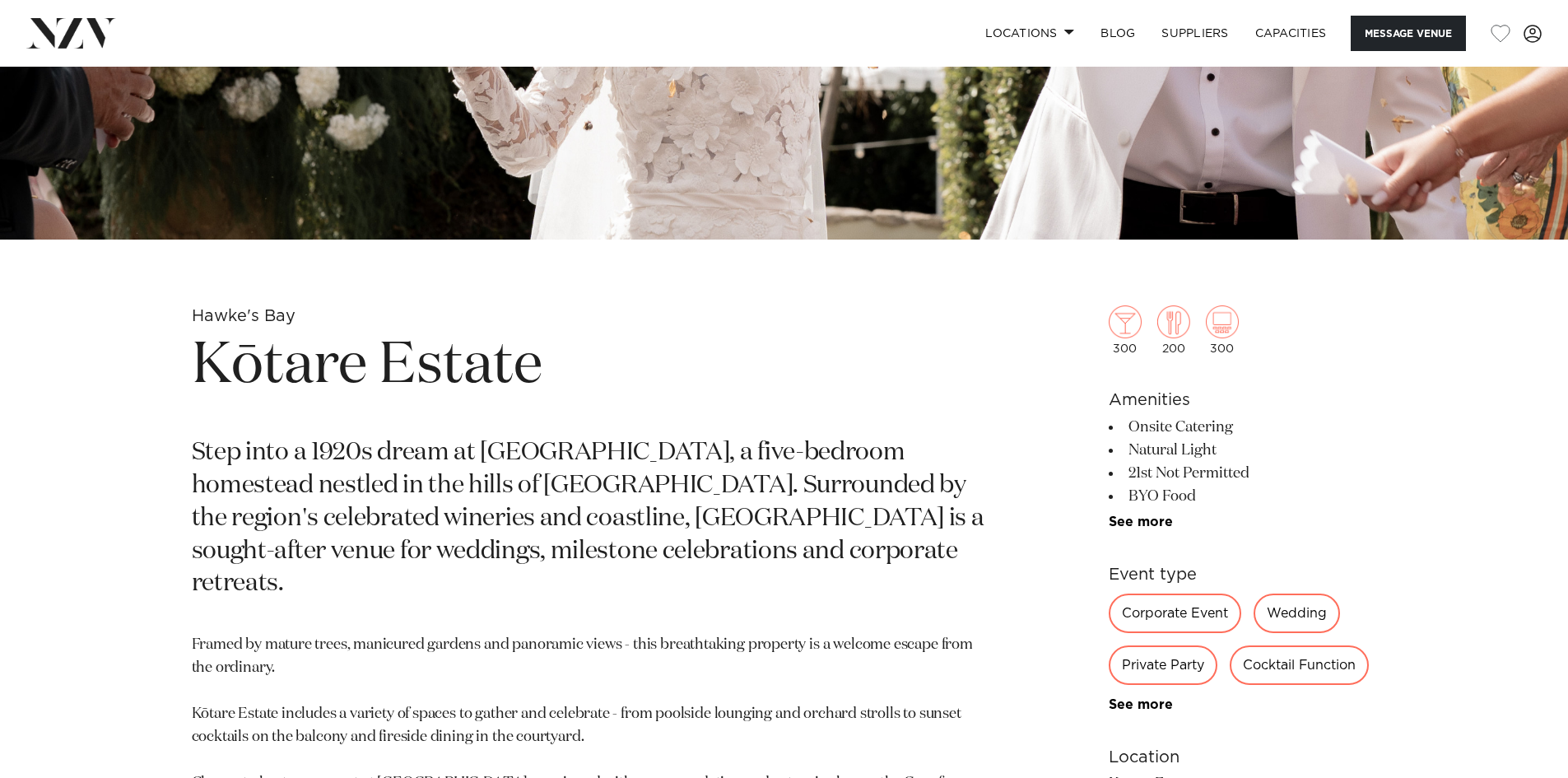
scroll to position [577, 0]
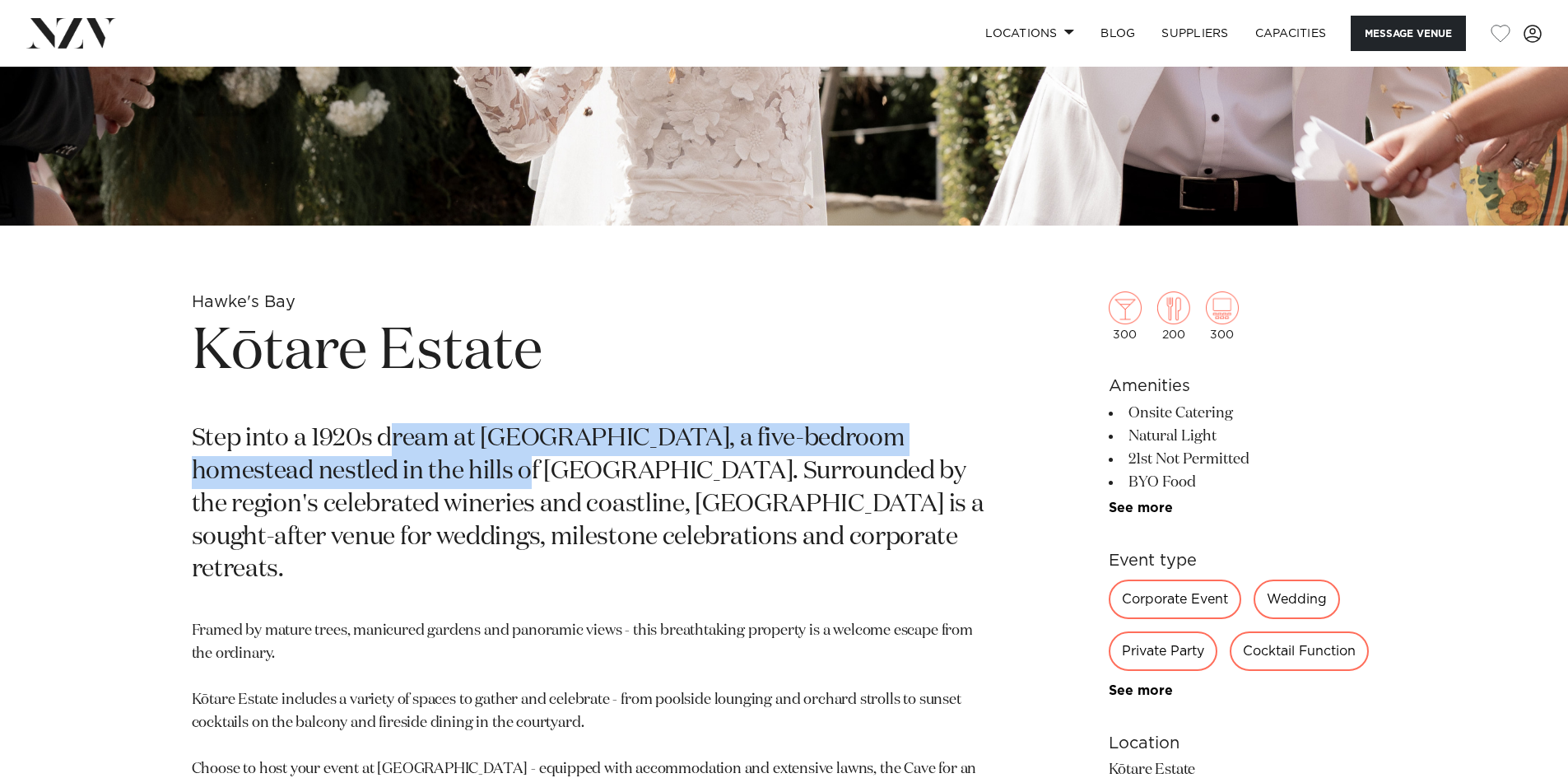
drag, startPoint x: 390, startPoint y: 455, endPoint x: 510, endPoint y: 466, distance: 120.5
click at [475, 463] on p "Step into a 1920s dream at Kōtare Estate, a five-bedroom homestead nestled in t…" at bounding box center [592, 505] width 801 height 164
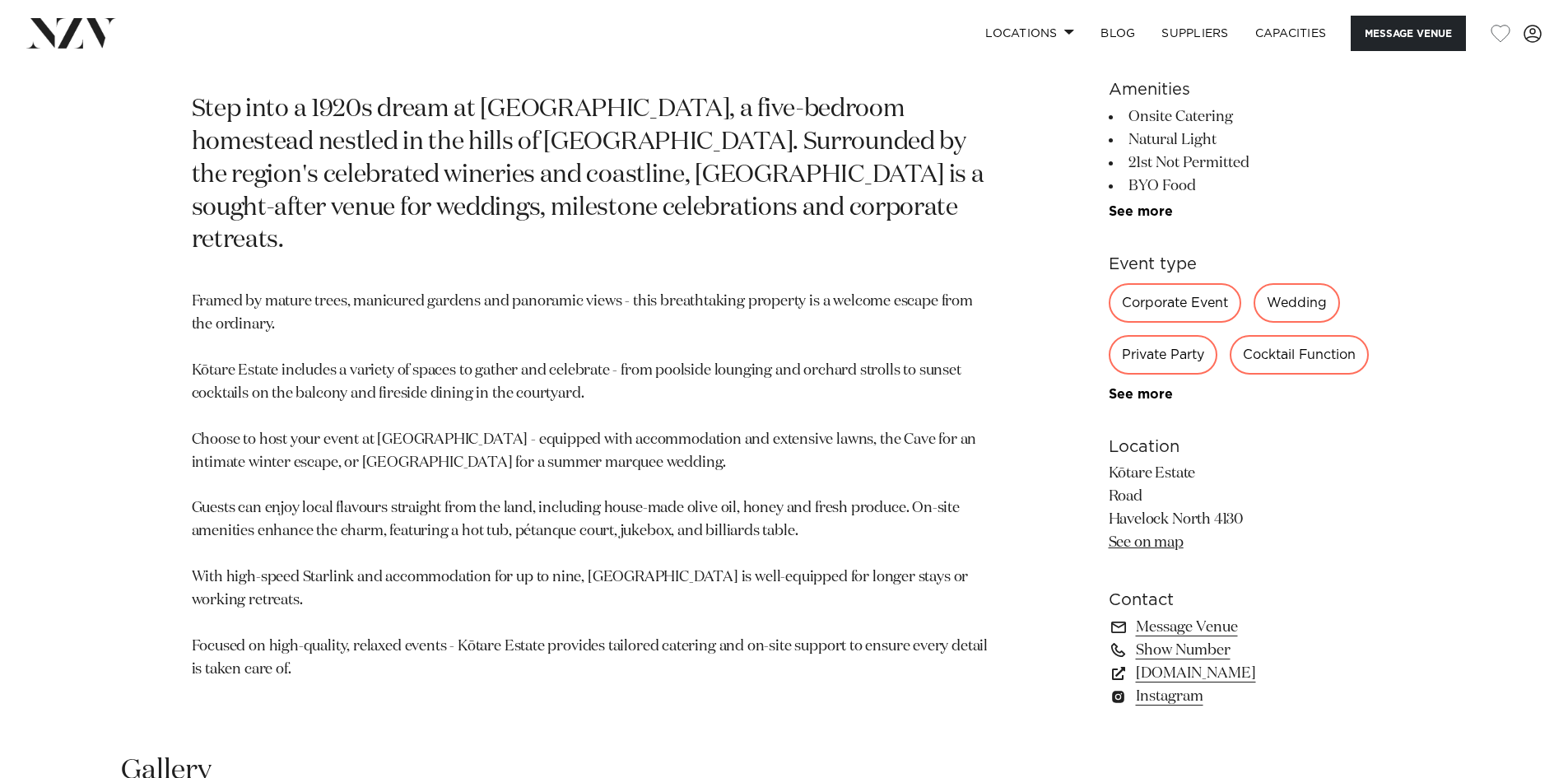
drag, startPoint x: 719, startPoint y: 512, endPoint x: 761, endPoint y: 517, distance: 42.3
click at [741, 509] on p "Framed by mature trees, manicured gardens and panoramic views - this breathtaki…" at bounding box center [592, 485] width 801 height 390
drag, startPoint x: 784, startPoint y: 522, endPoint x: 770, endPoint y: 526, distance: 14.6
click at [785, 522] on p "Framed by mature trees, manicured gardens and panoramic views - this breathtaki…" at bounding box center [592, 485] width 801 height 390
click at [762, 534] on p "Framed by mature trees, manicured gardens and panoramic views - this breathtaki…" at bounding box center [592, 485] width 801 height 390
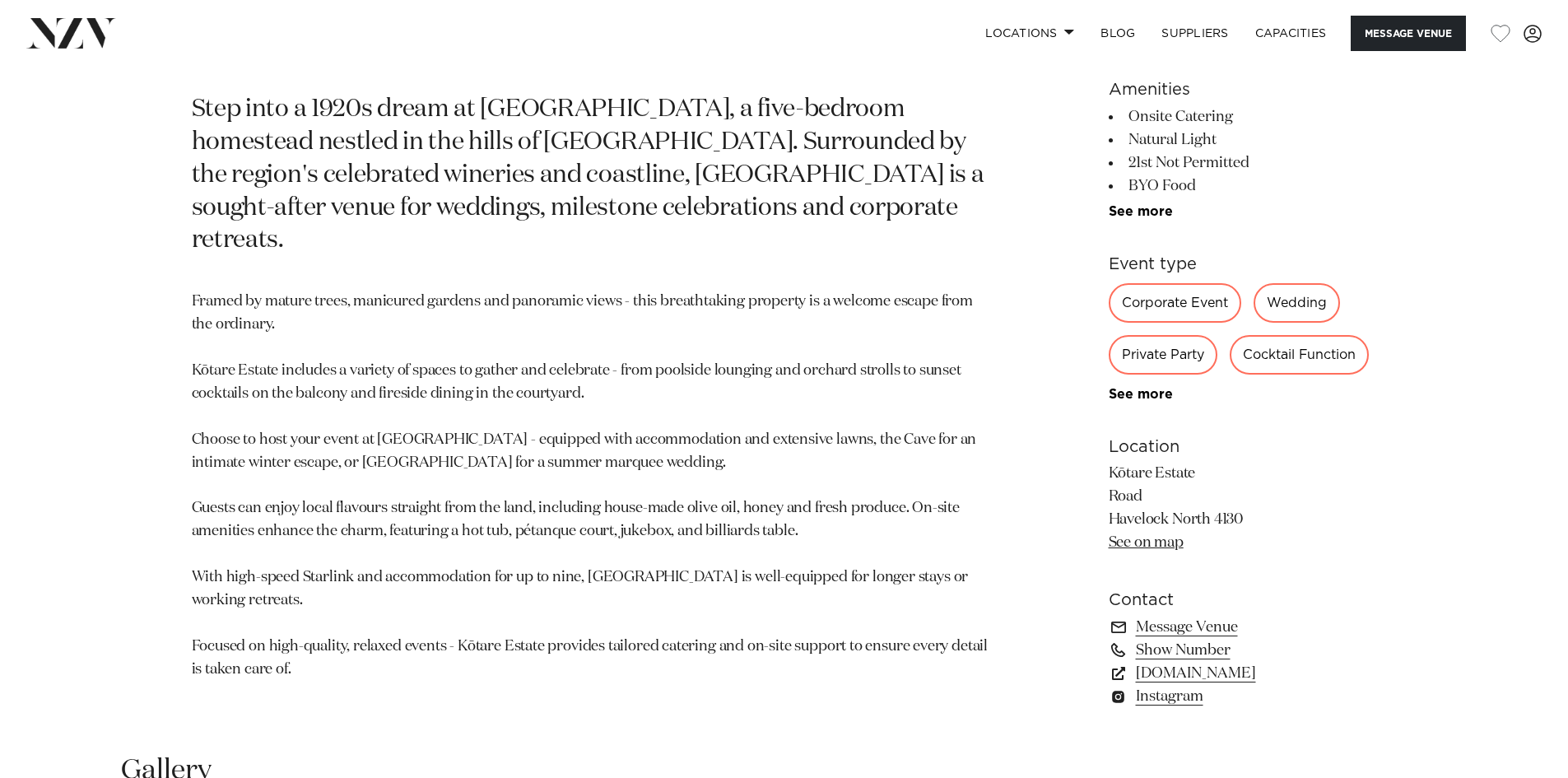
click at [752, 548] on p "Framed by mature trees, manicured gardens and panoramic views - this breathtaki…" at bounding box center [592, 485] width 801 height 390
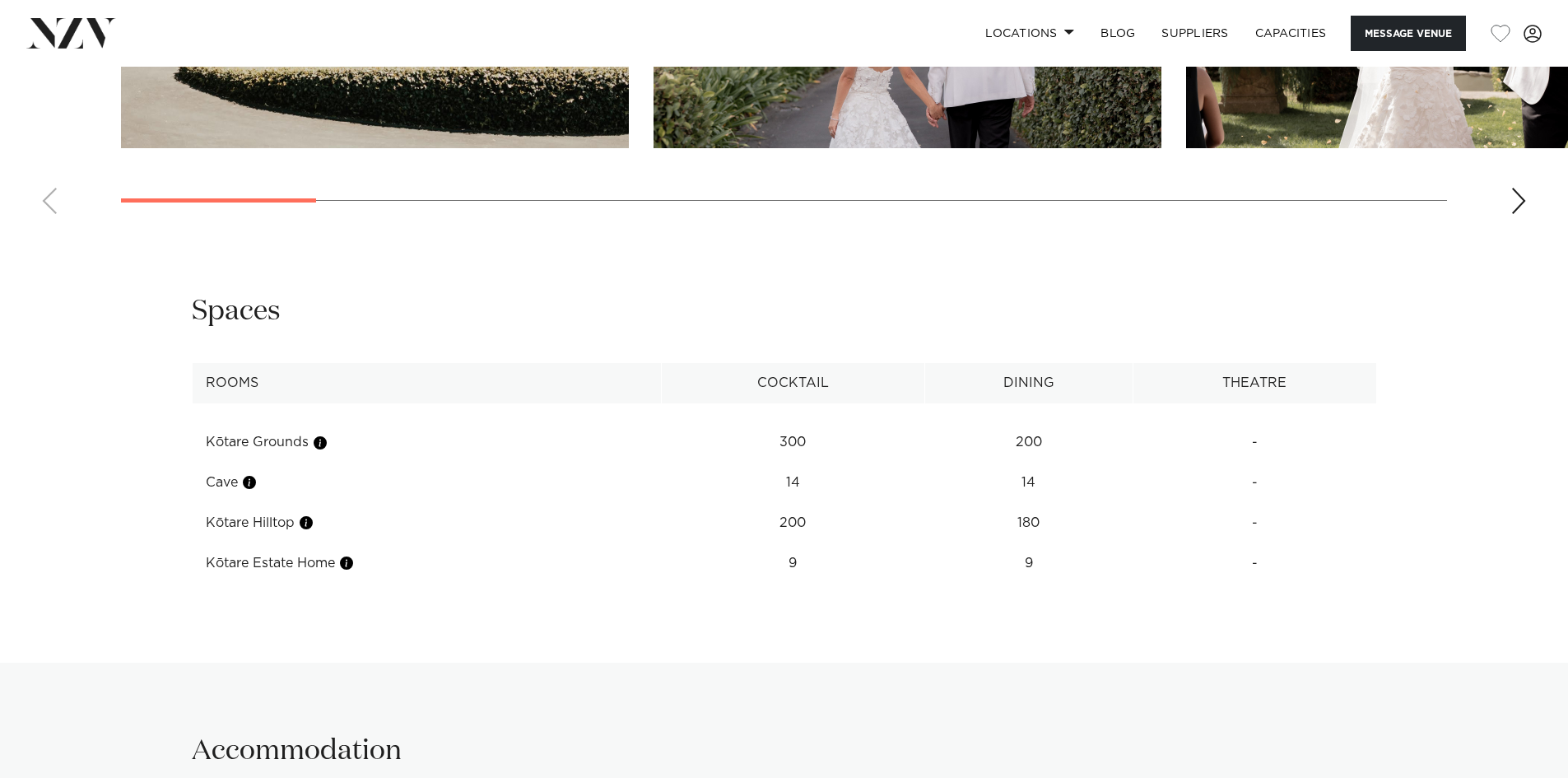
scroll to position [2140, 0]
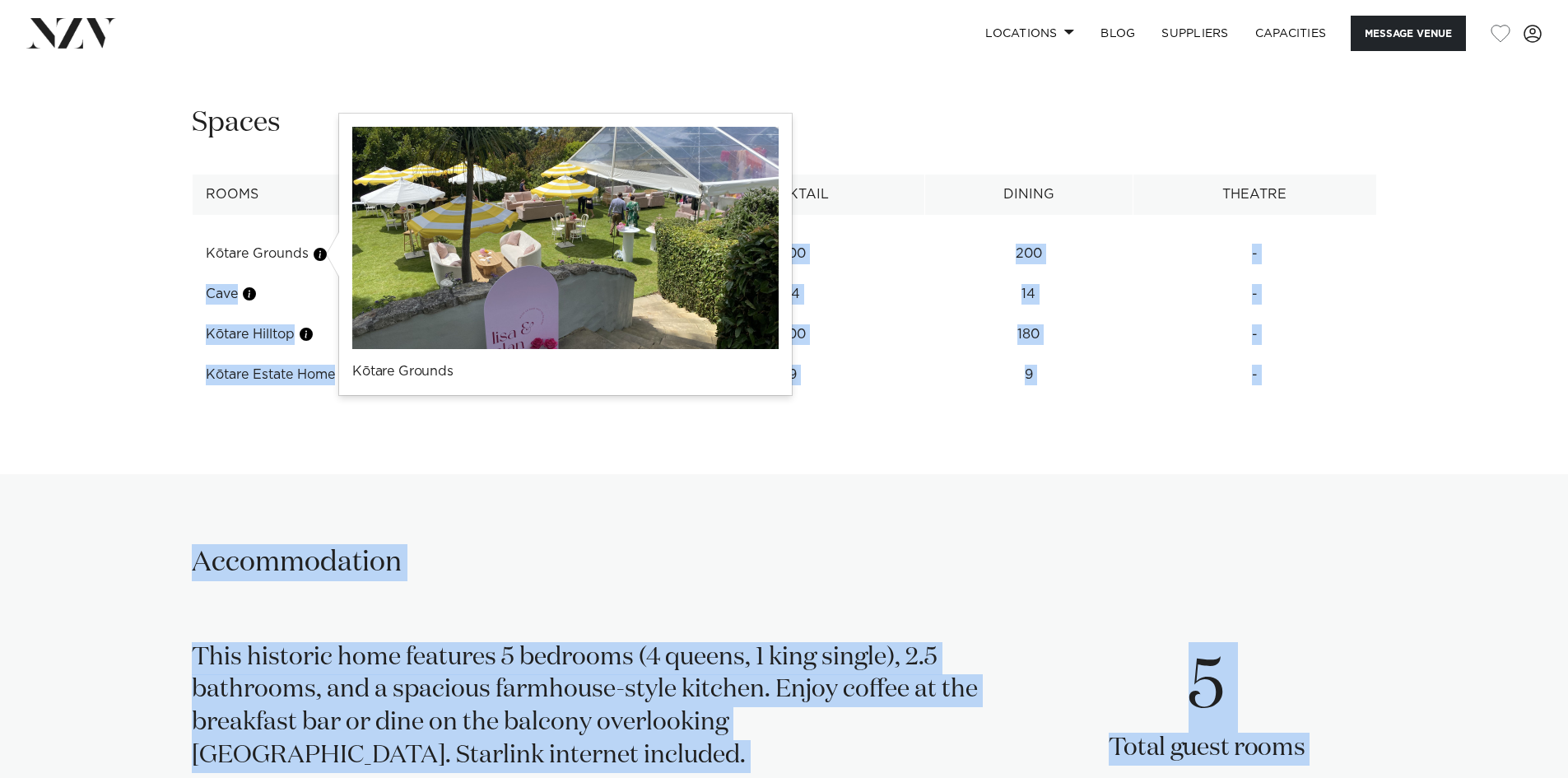
click at [323, 256] on button "button" at bounding box center [320, 254] width 17 height 17
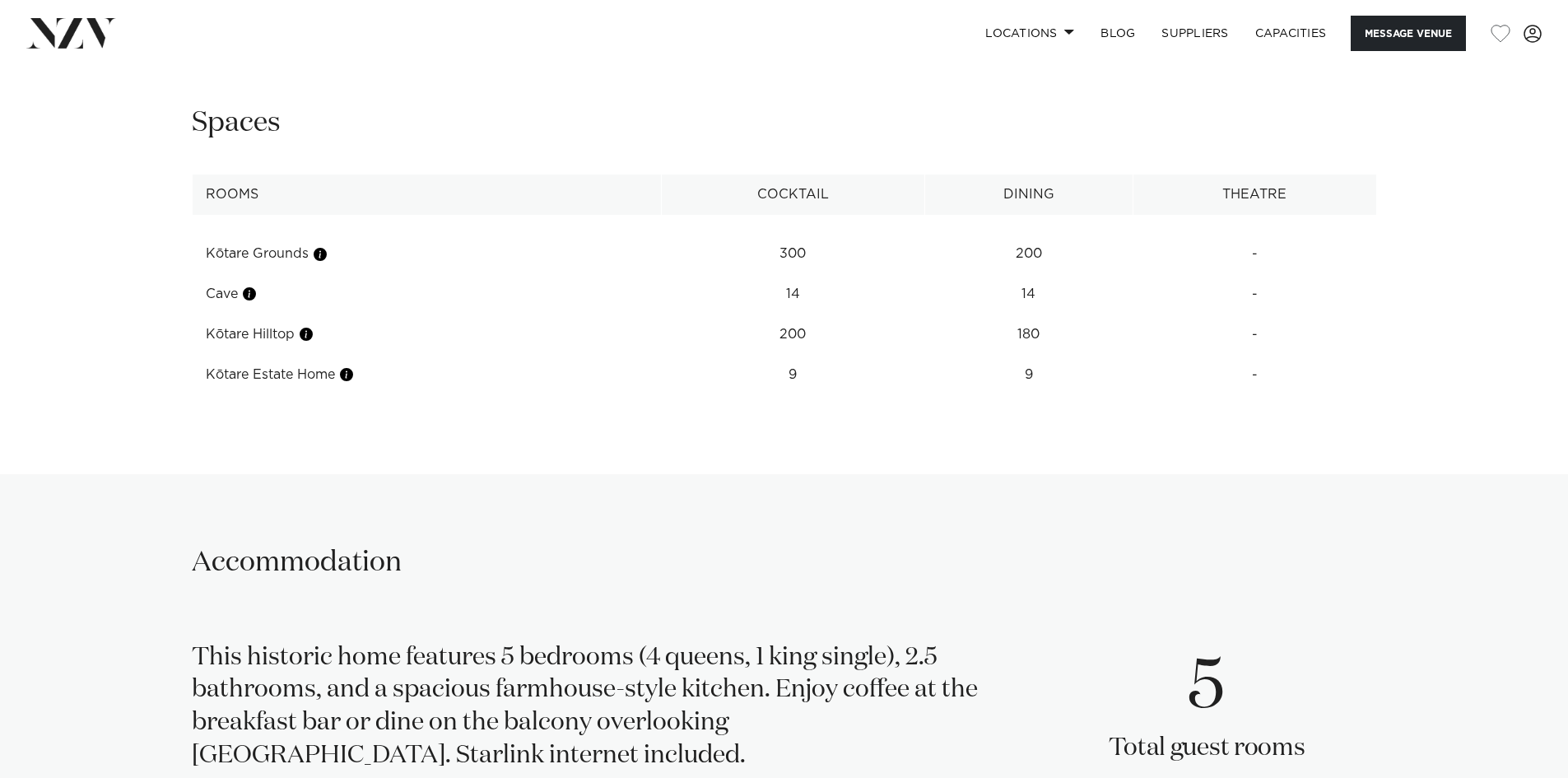
click at [256, 256] on td "Kōtare Grounds" at bounding box center [426, 254] width 469 height 40
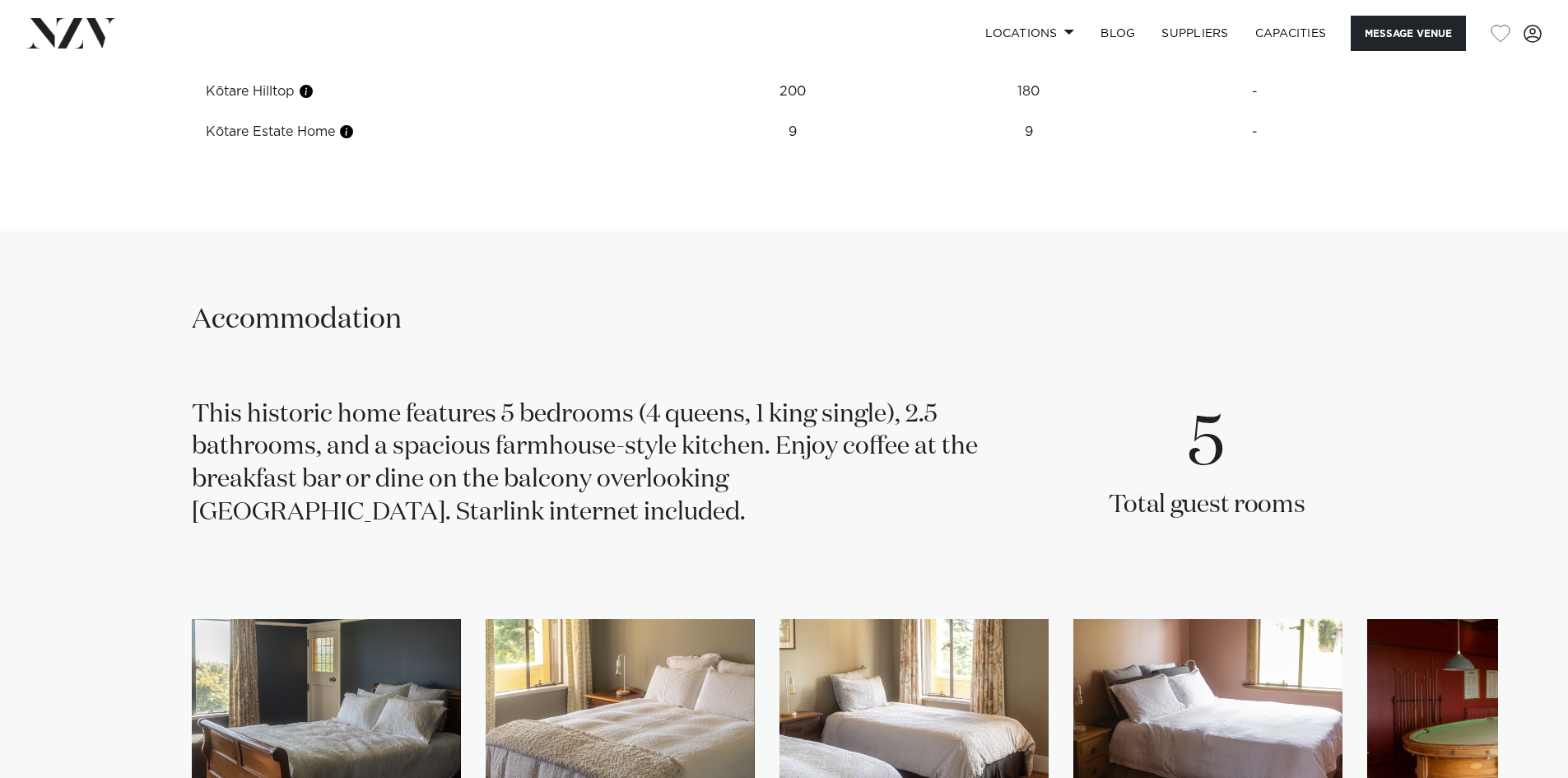
scroll to position [2388, 0]
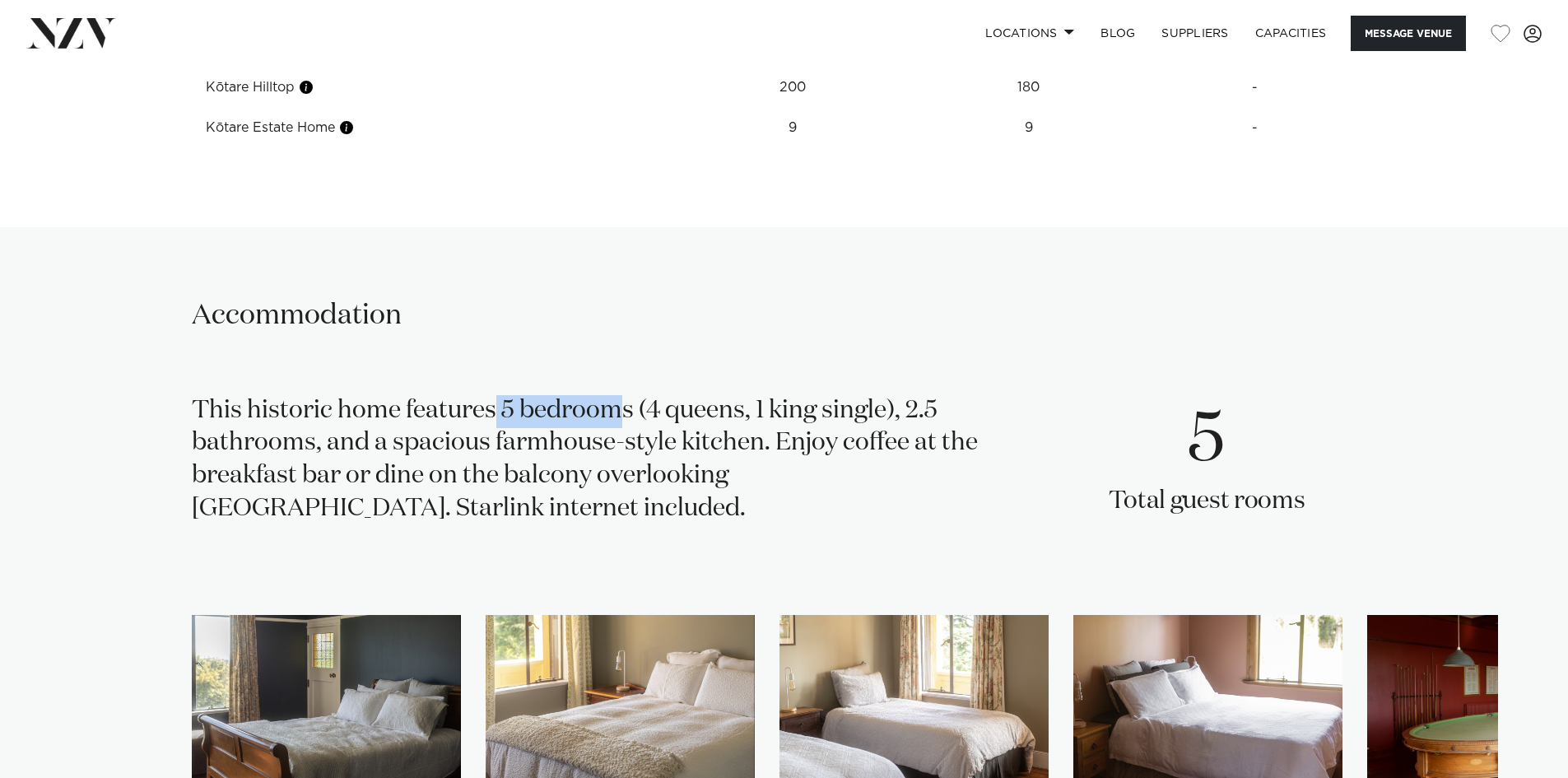
drag, startPoint x: 434, startPoint y: 405, endPoint x: 629, endPoint y: 392, distance: 195.4
click at [552, 392] on div "Accommodation This historic home features 5 bedrooms (4 queens, 1 king single),…" at bounding box center [784, 587] width 1401 height 580
click at [724, 405] on div "This historic home features 5 bedrooms (4 queens, 1 king single), 2.5 bathrooms…" at bounding box center [592, 467] width 801 height 143
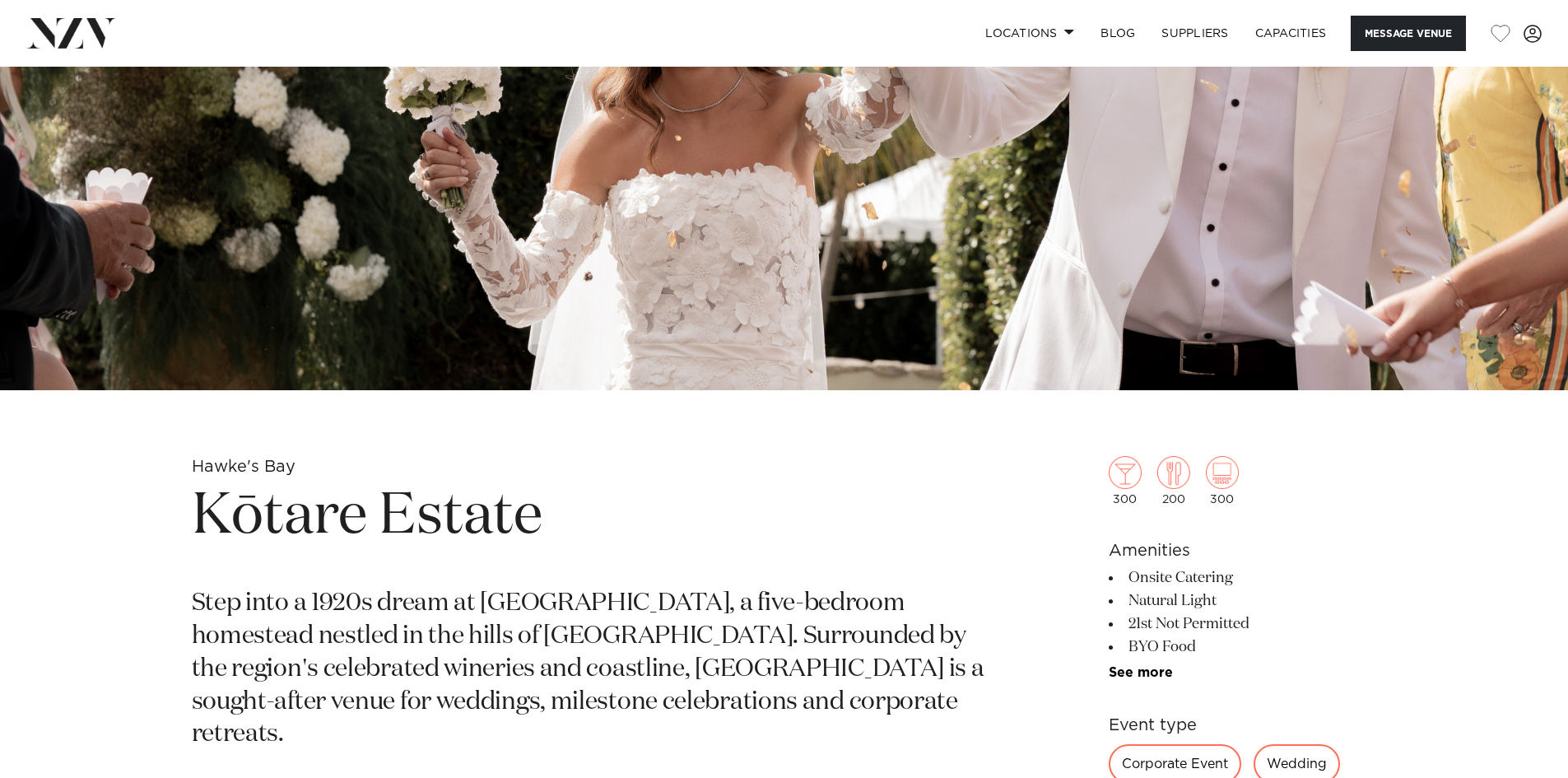
scroll to position [0, 0]
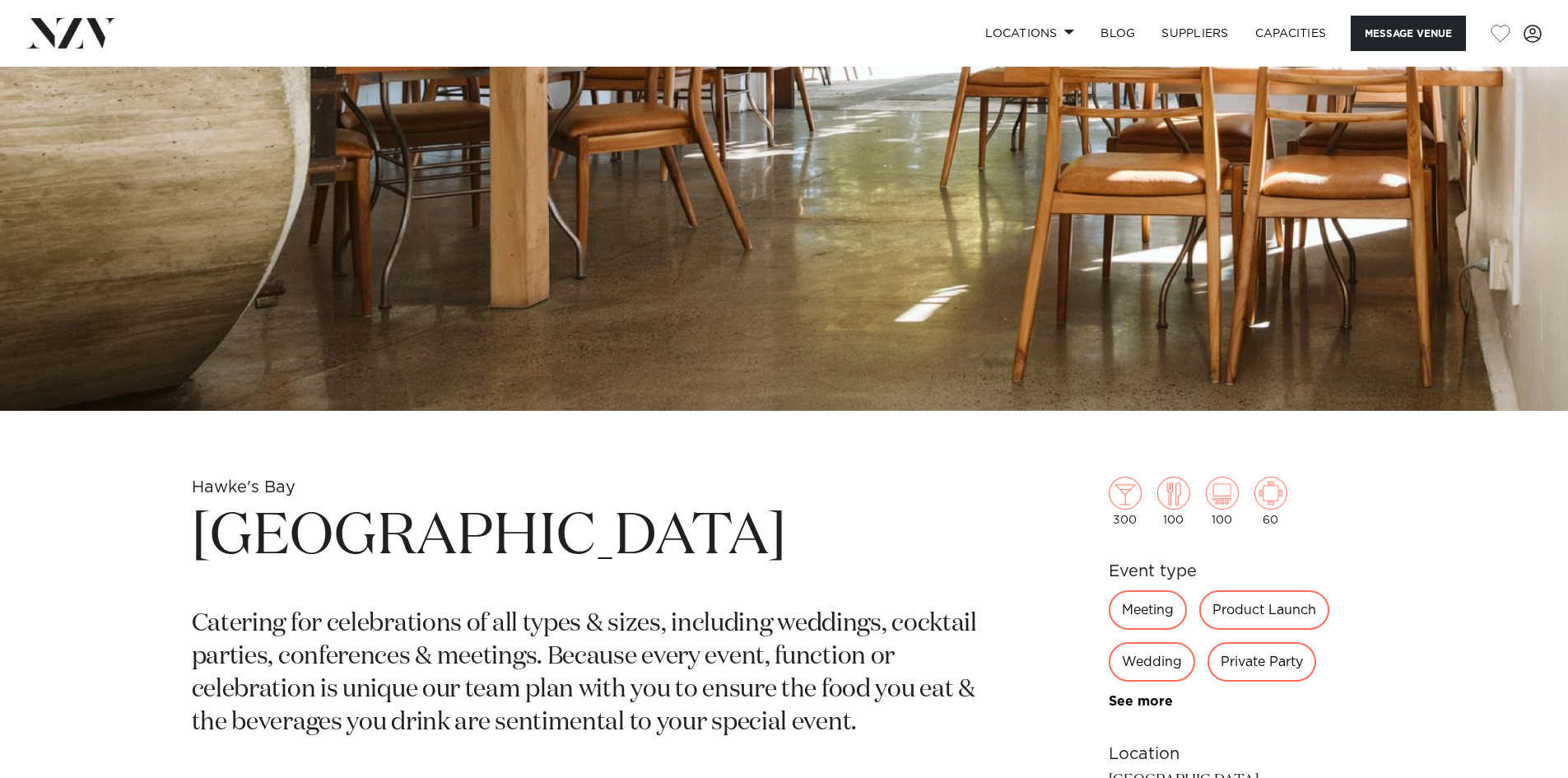
scroll to position [741, 0]
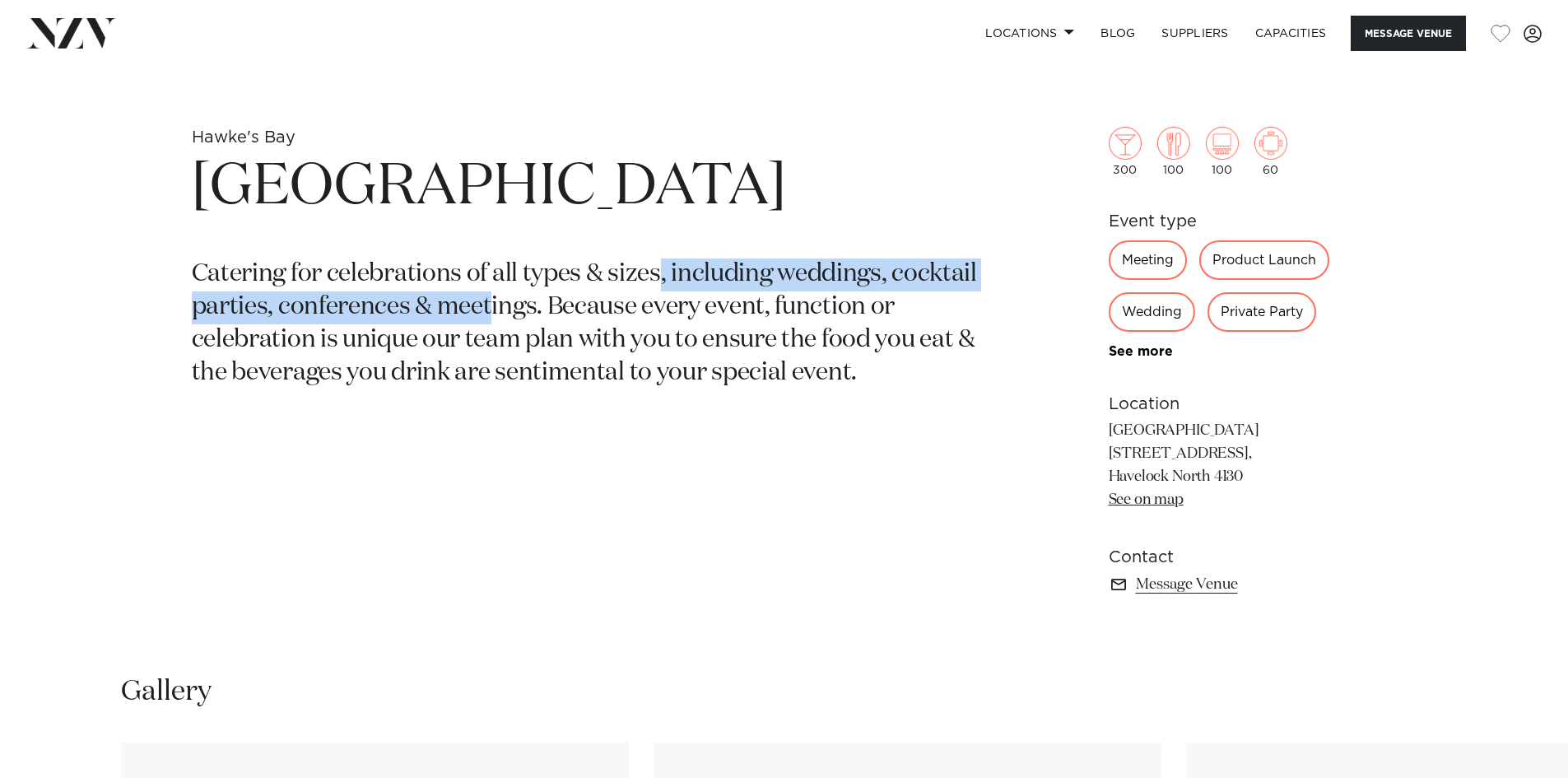
drag, startPoint x: 487, startPoint y: 300, endPoint x: 757, endPoint y: 308, distance: 270.1
click at [735, 298] on p "Catering for celebrations of all types & sizes, including weddings, cocktail pa…" at bounding box center [592, 324] width 801 height 132
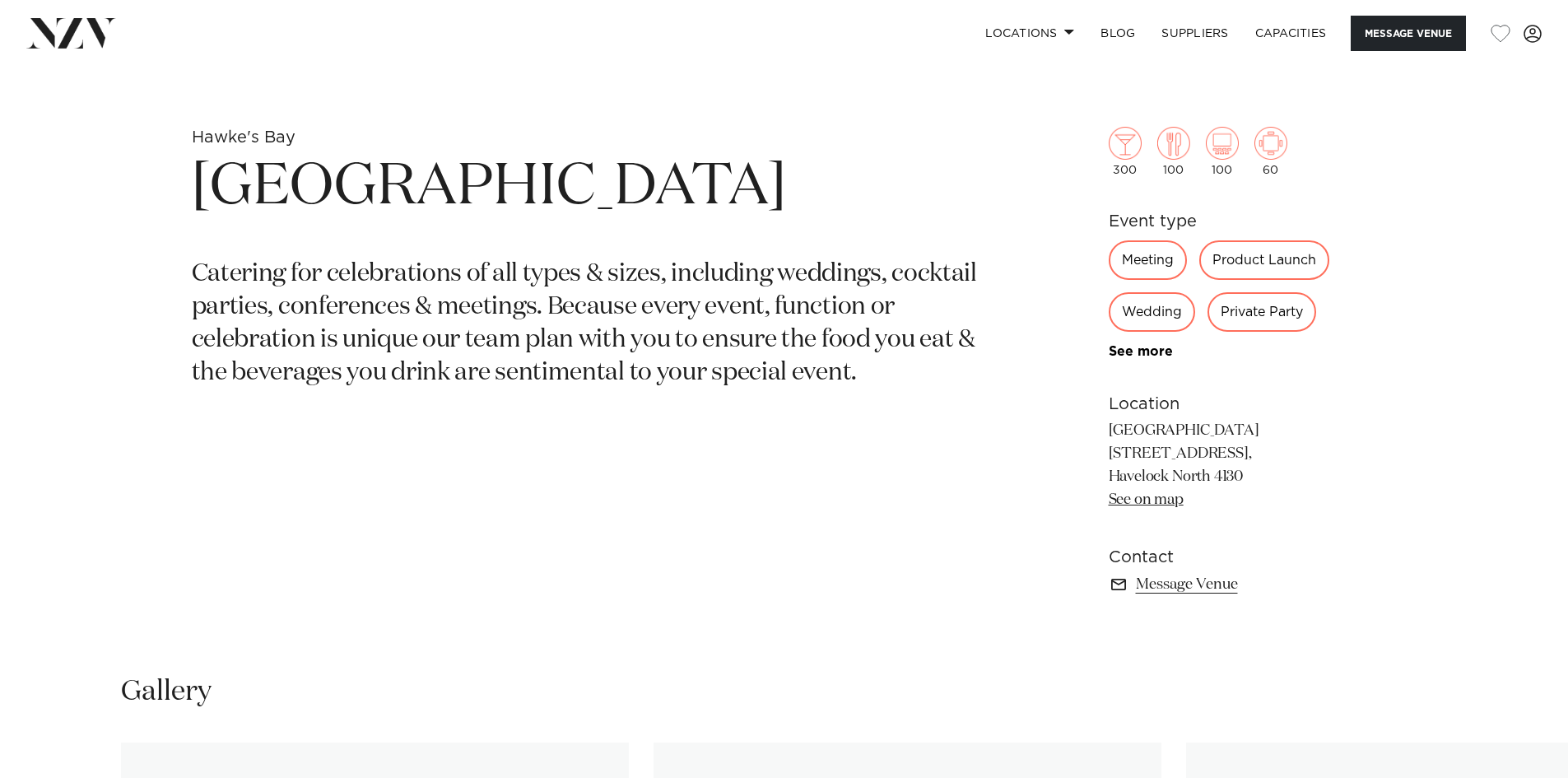
click at [856, 356] on p "Catering for celebrations of all types & sizes, including weddings, cocktail pa…" at bounding box center [592, 324] width 801 height 132
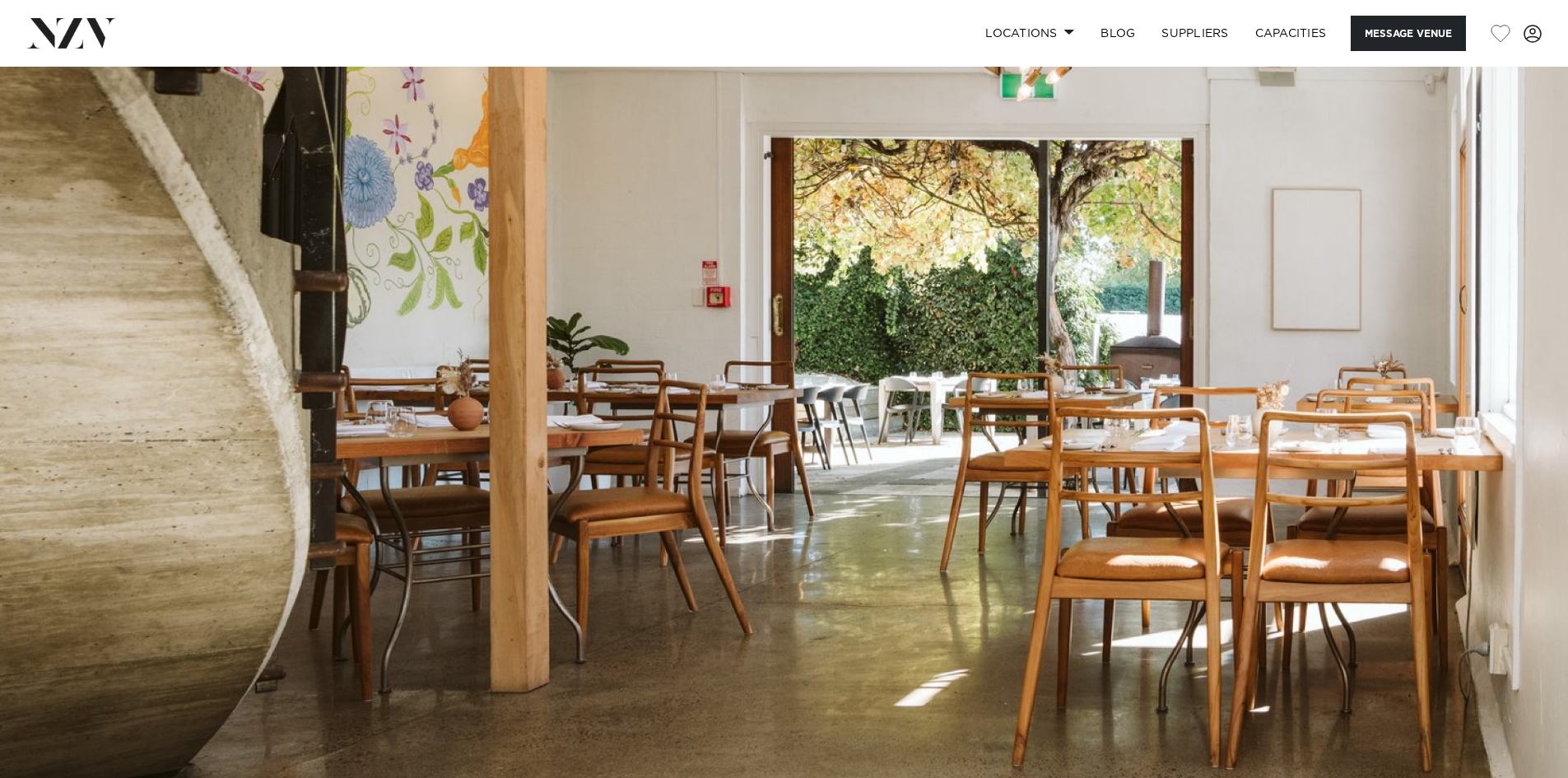
scroll to position [0, 0]
